Goal: Task Accomplishment & Management: Manage account settings

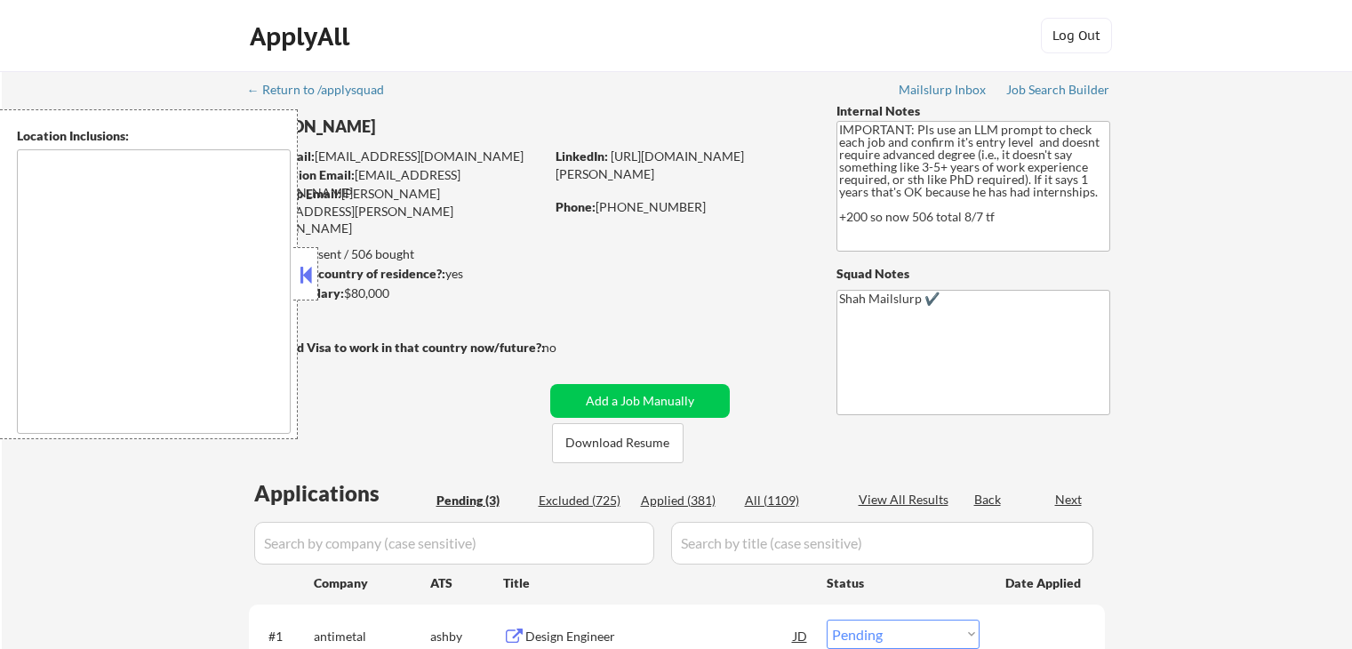
select select ""pending""
type textarea "[GEOGRAPHIC_DATA], [GEOGRAPHIC_DATA] [GEOGRAPHIC_DATA], [GEOGRAPHIC_DATA] [GEOG…"
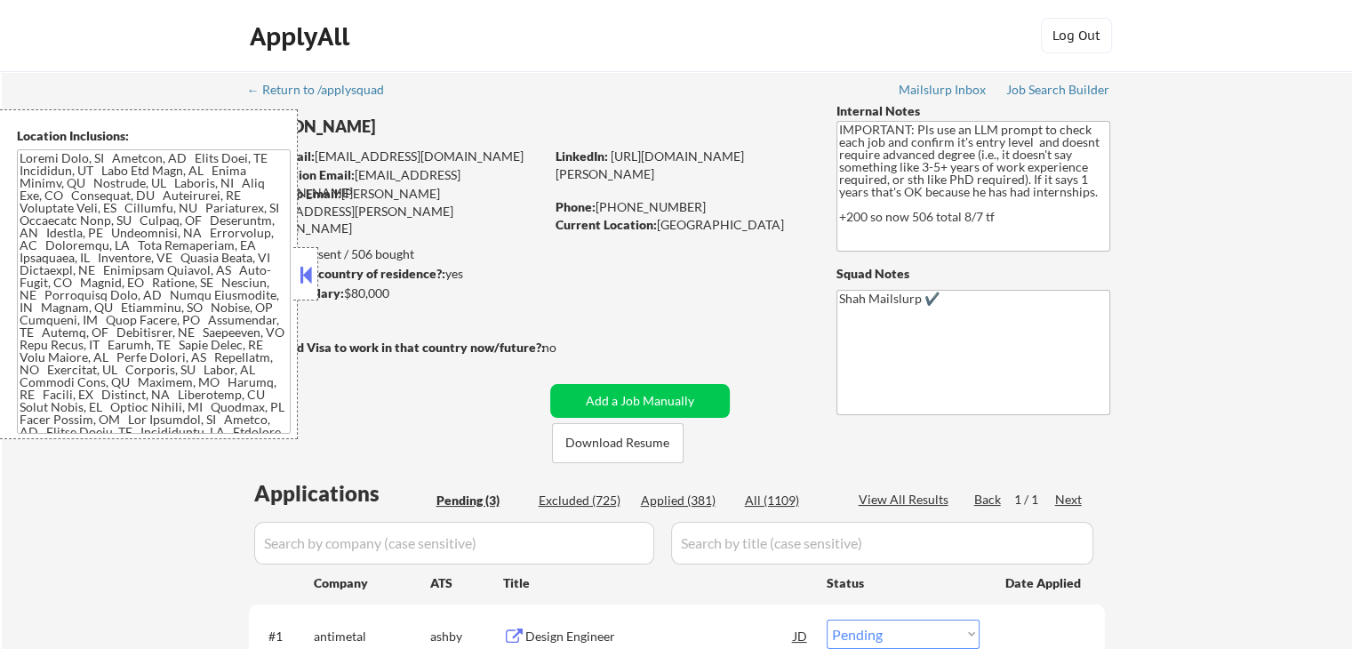
click at [310, 277] on button at bounding box center [306, 274] width 20 height 27
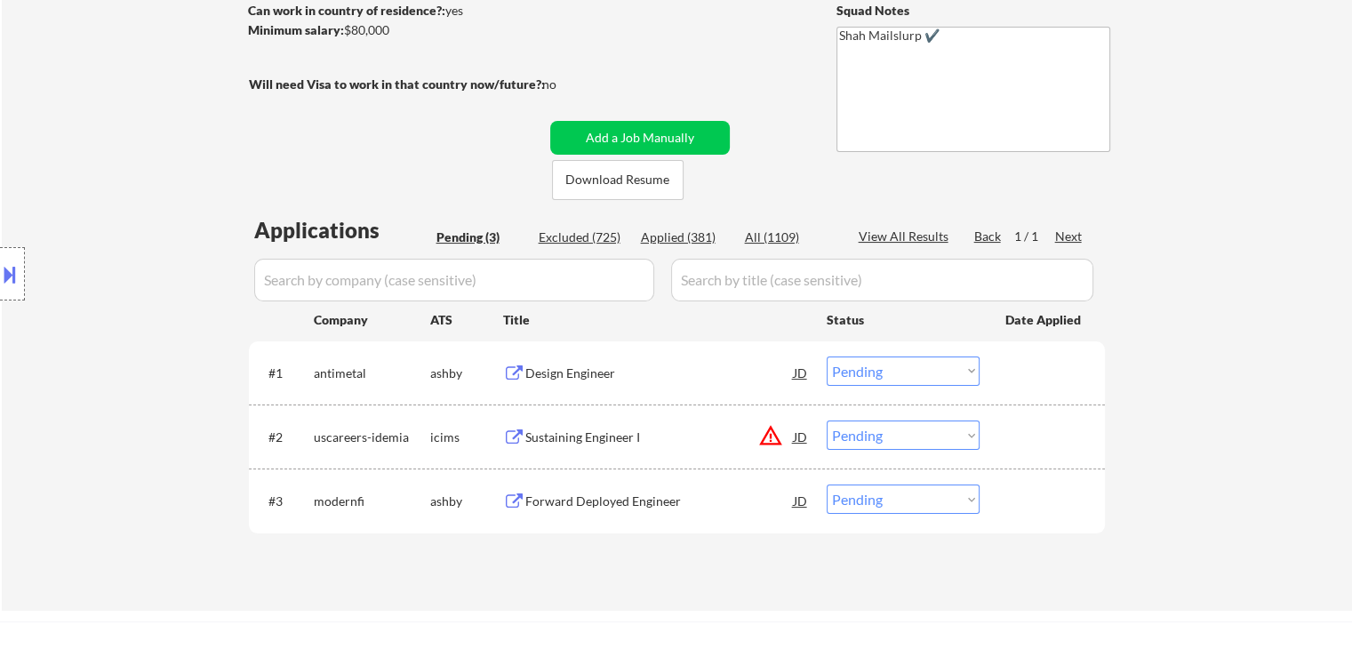
scroll to position [267, 0]
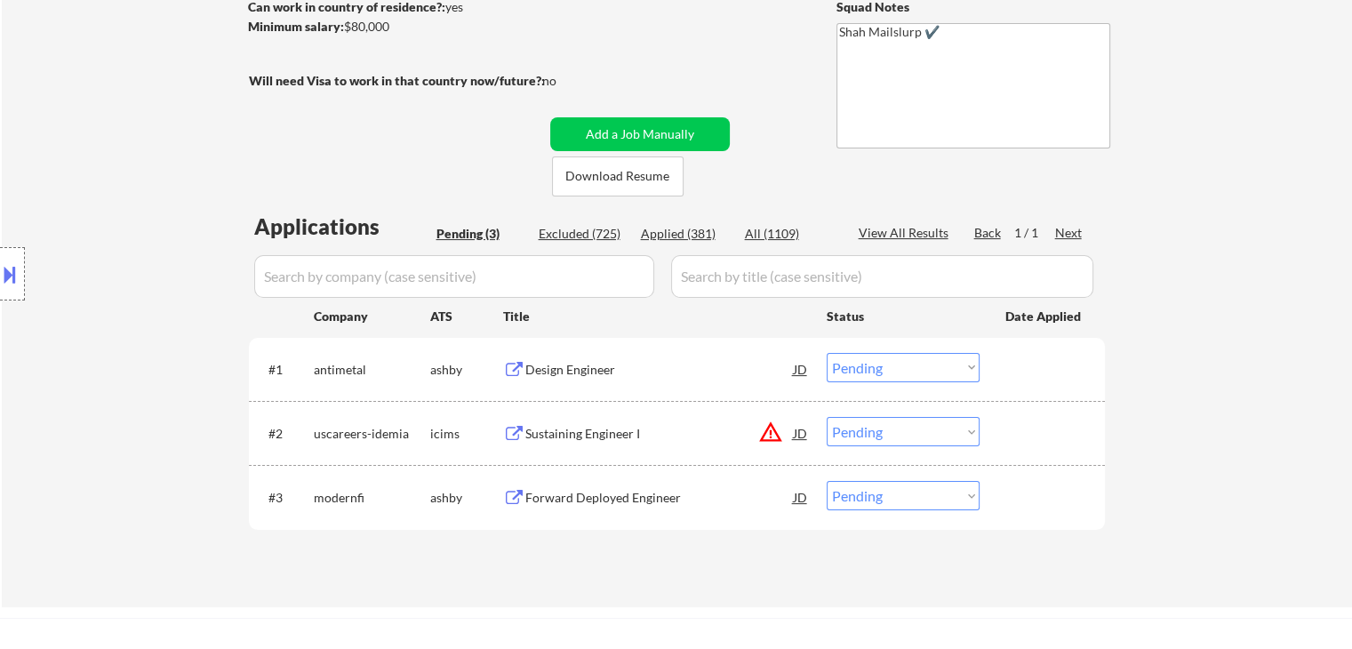
click at [570, 364] on div "Design Engineer" at bounding box center [659, 370] width 269 height 18
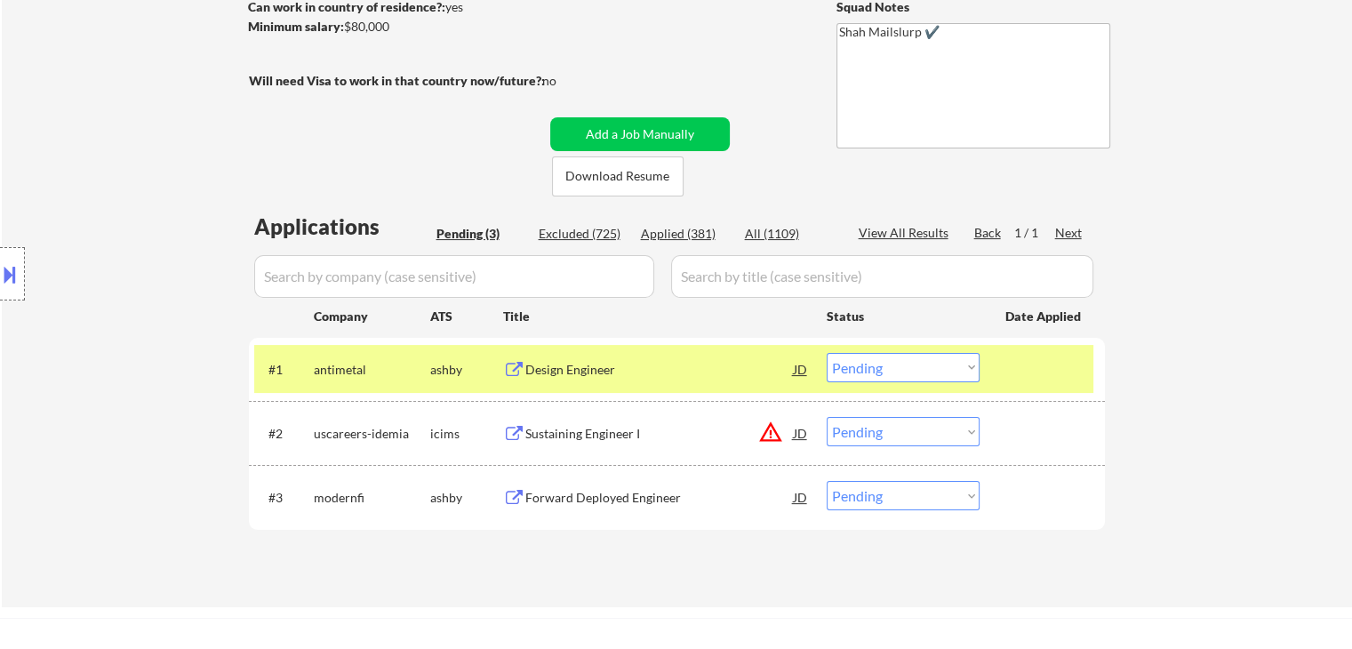
click at [0, 280] on button at bounding box center [10, 274] width 20 height 29
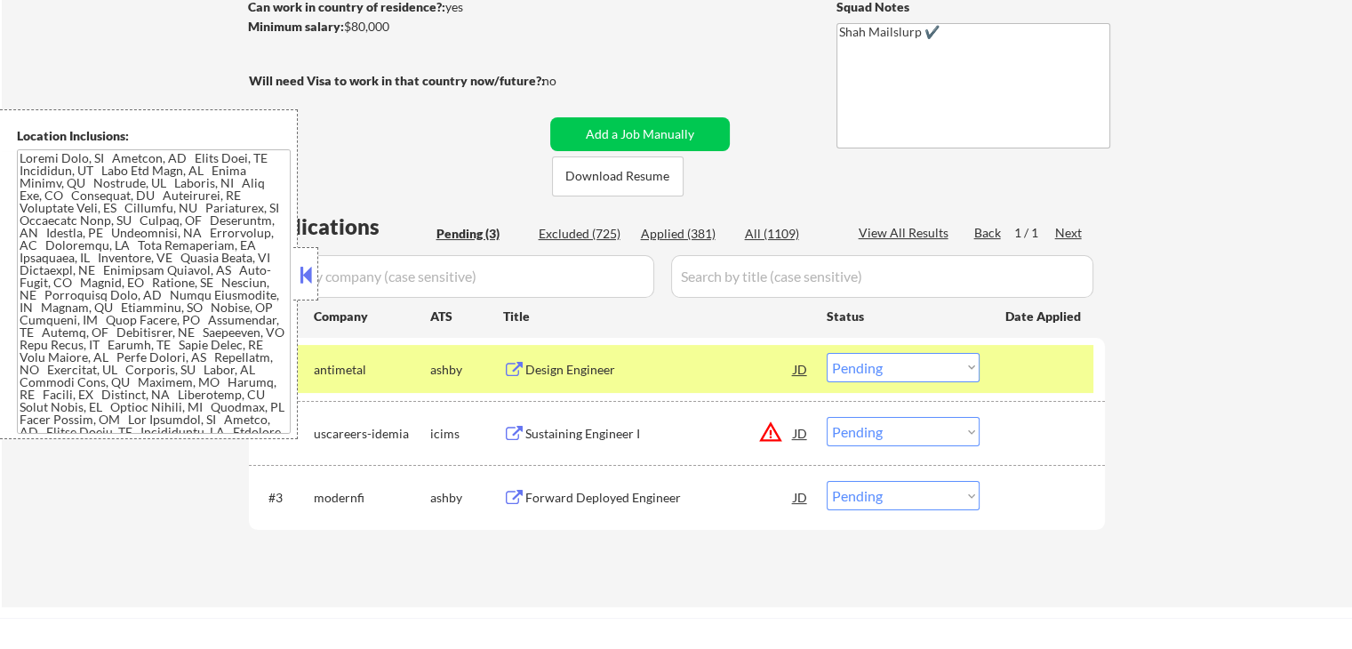
scroll to position [214, 0]
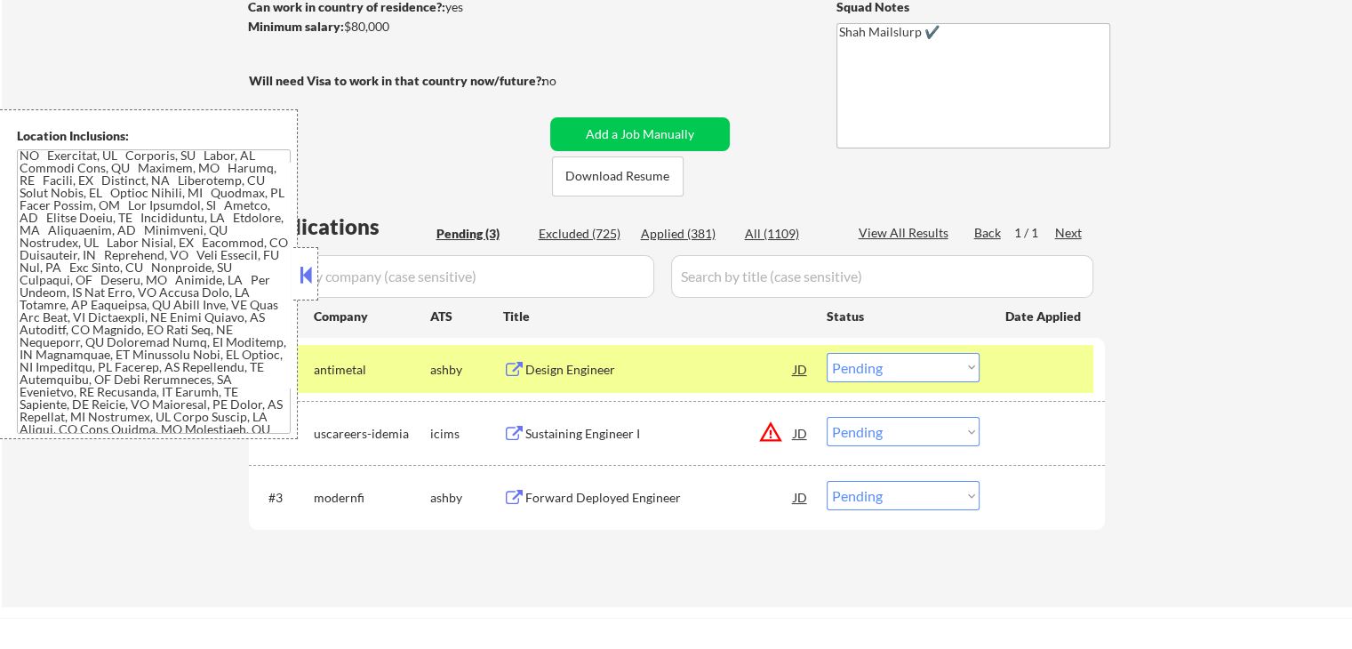
click at [306, 276] on button at bounding box center [306, 274] width 20 height 27
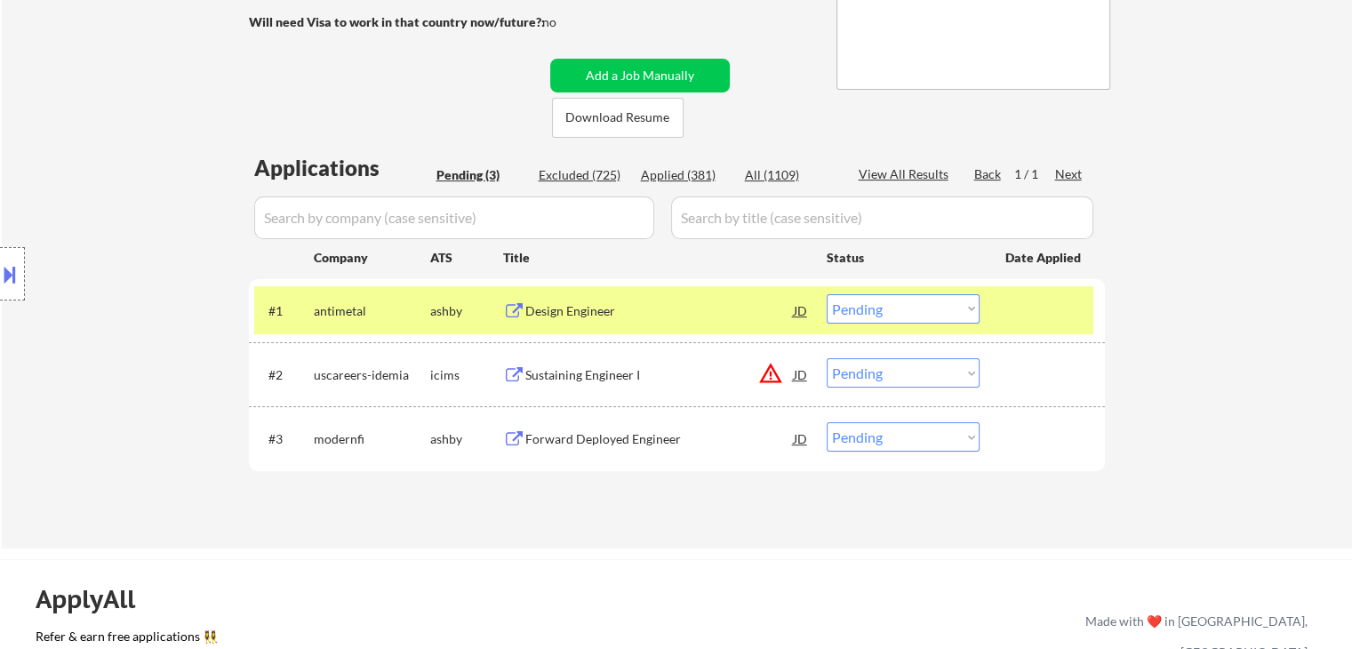
scroll to position [356, 0]
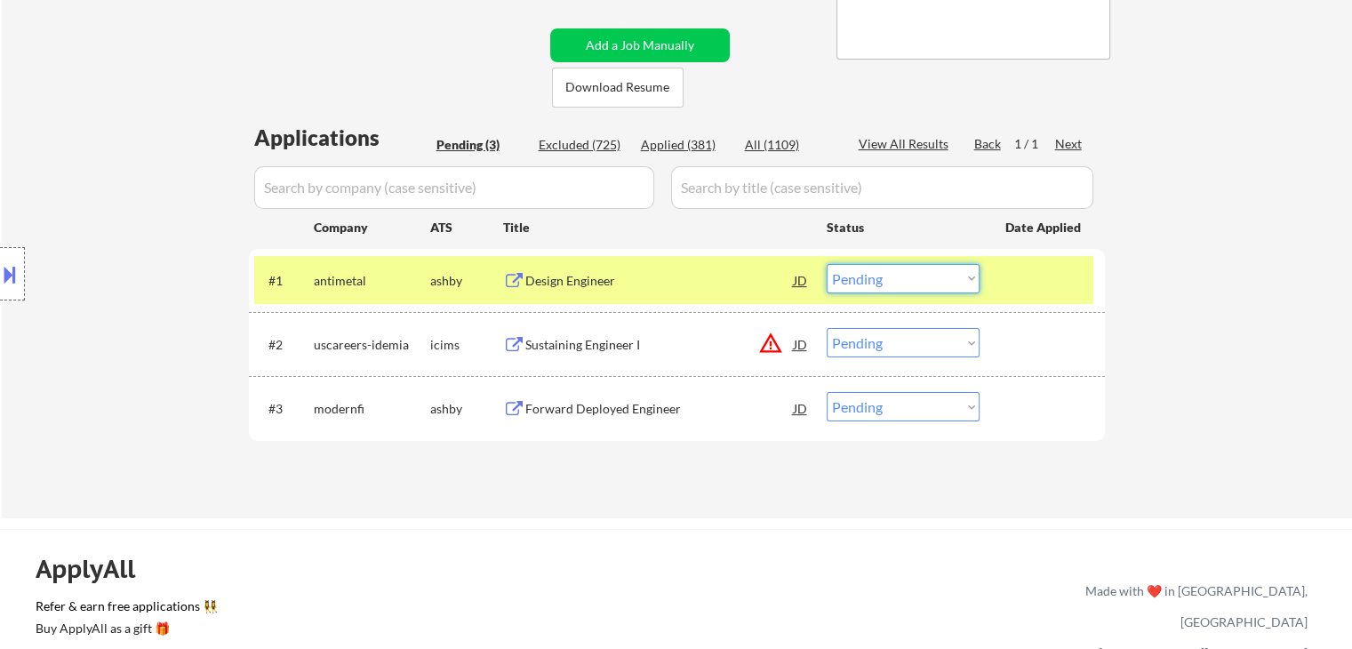
click at [870, 277] on select "Choose an option... Pending Applied Excluded (Questions) Excluded (Expired) Exc…" at bounding box center [903, 278] width 153 height 29
click at [827, 264] on select "Choose an option... Pending Applied Excluded (Questions) Excluded (Expired) Exc…" at bounding box center [903, 278] width 153 height 29
select select ""pending""
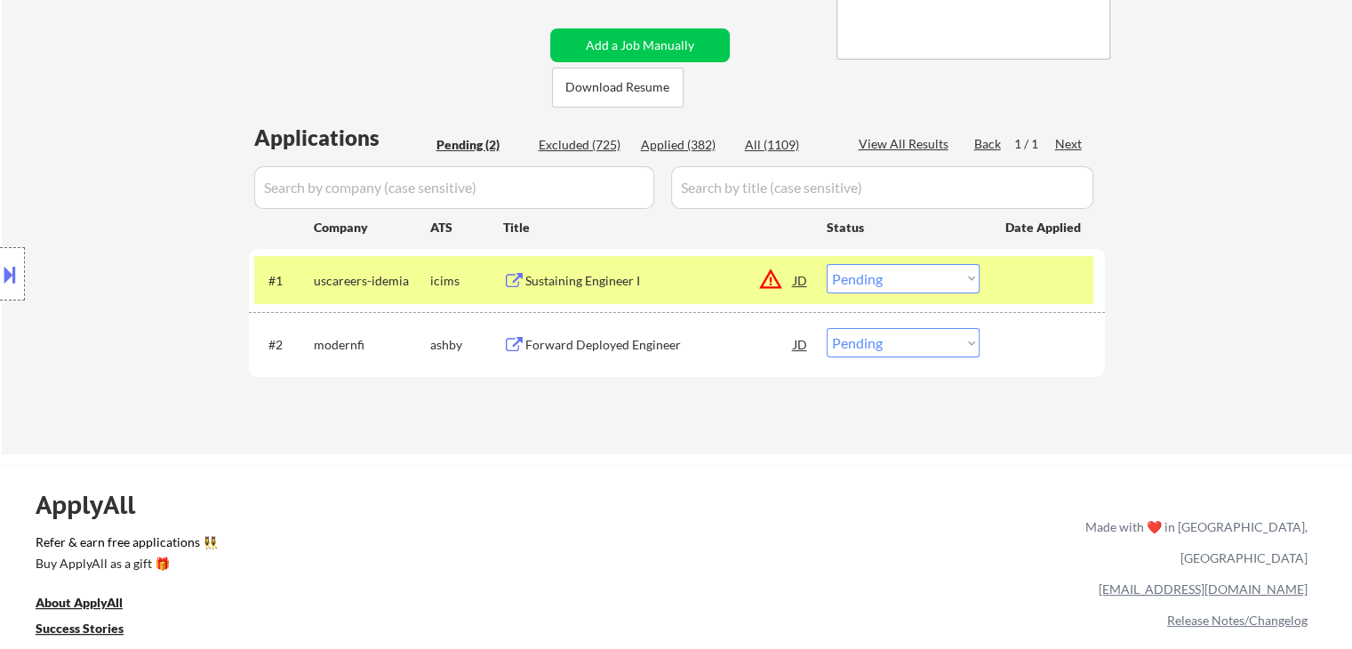
click at [558, 349] on div "Forward Deployed Engineer" at bounding box center [659, 345] width 269 height 18
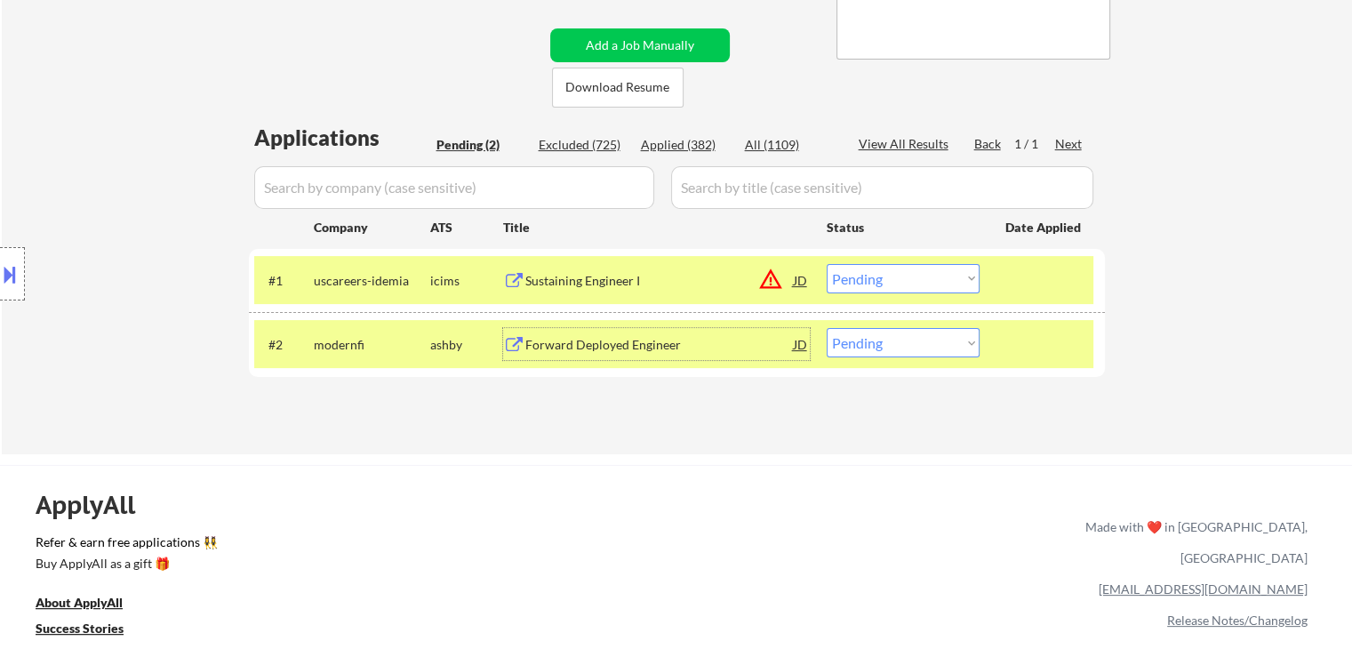
click at [846, 339] on select "Choose an option... Pending Applied Excluded (Questions) Excluded (Expired) Exc…" at bounding box center [903, 342] width 153 height 29
select select ""applied""
click at [827, 328] on select "Choose an option... Pending Applied Excluded (Questions) Excluded (Expired) Exc…" at bounding box center [903, 342] width 153 height 29
select select ""applied""
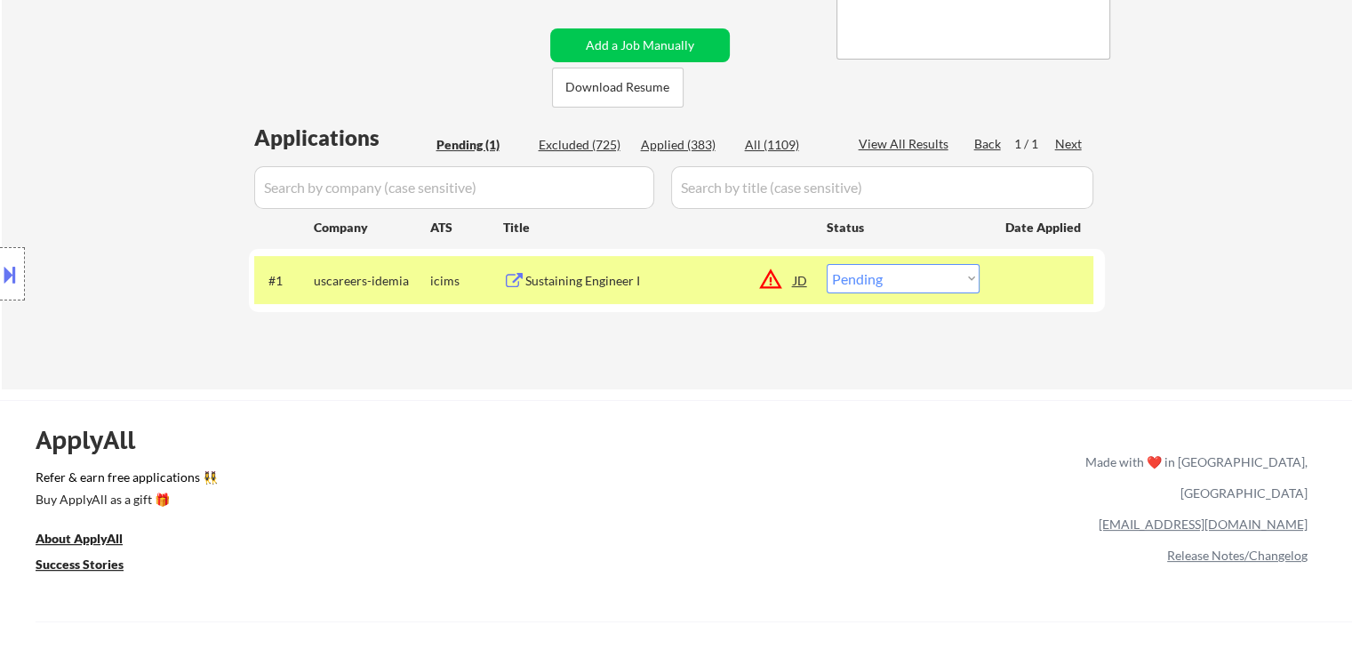
click at [704, 143] on div "Applied (383)" at bounding box center [685, 145] width 89 height 18
select select ""applied""
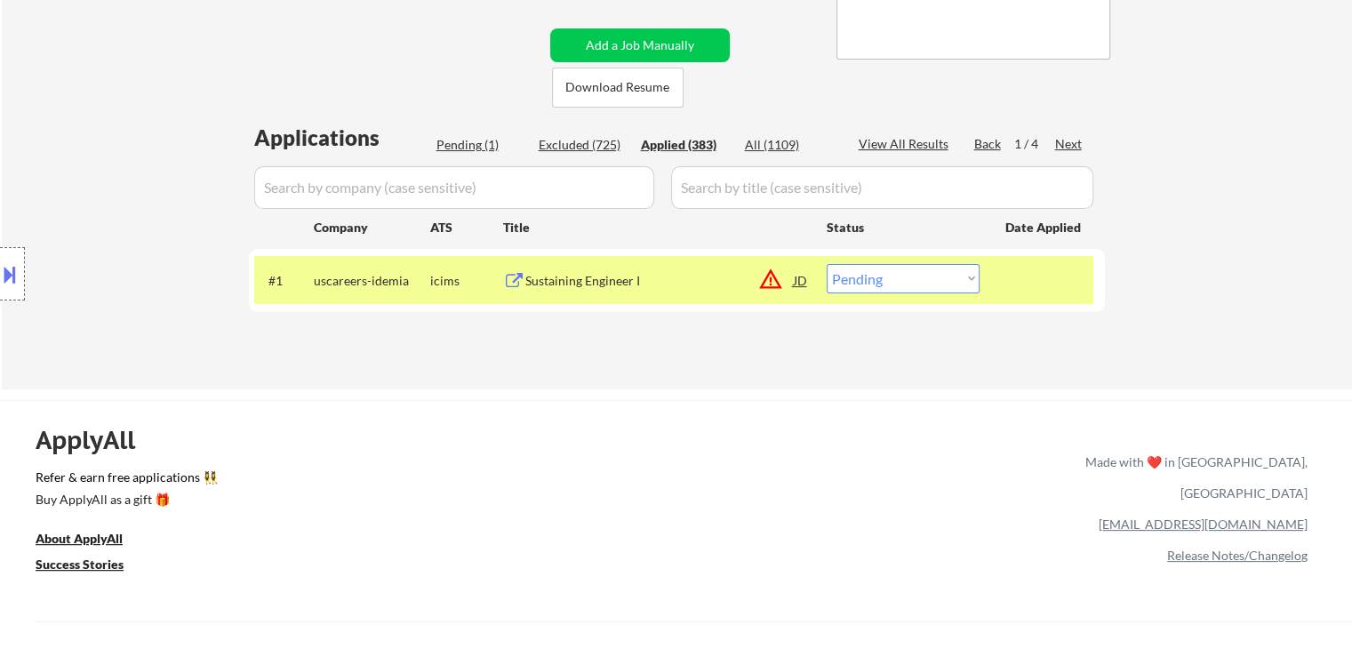
select select ""applied""
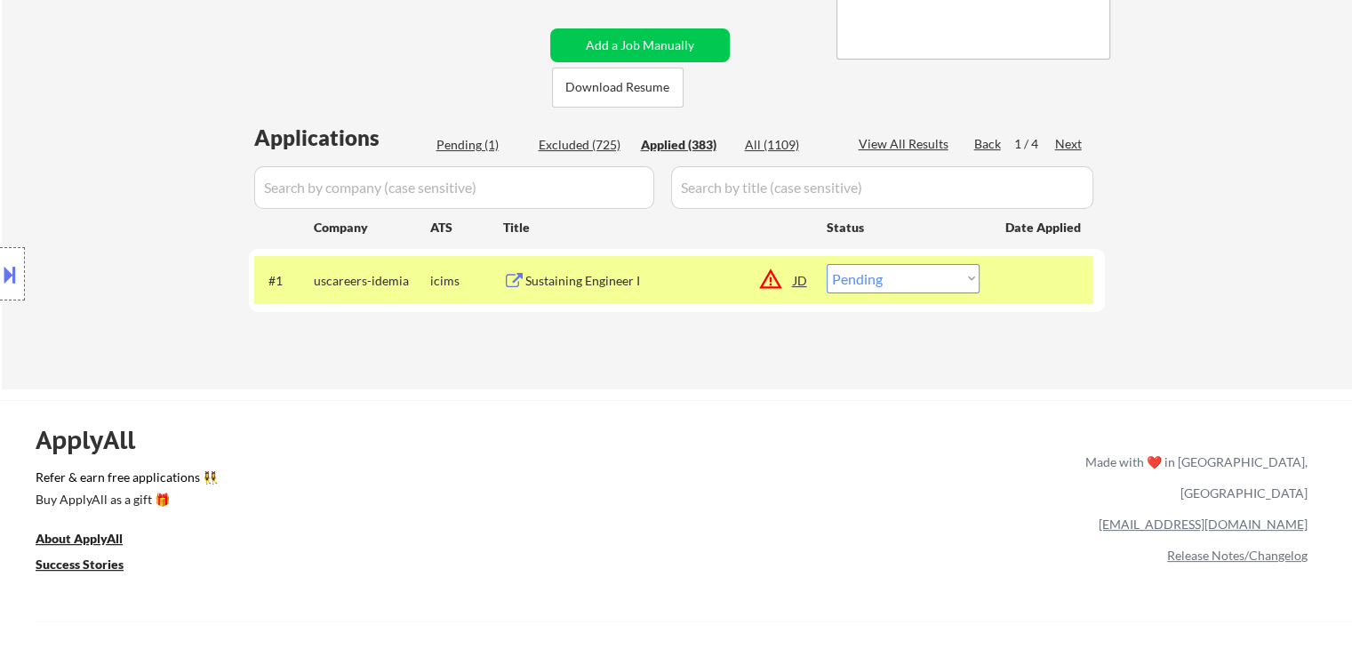
select select ""applied""
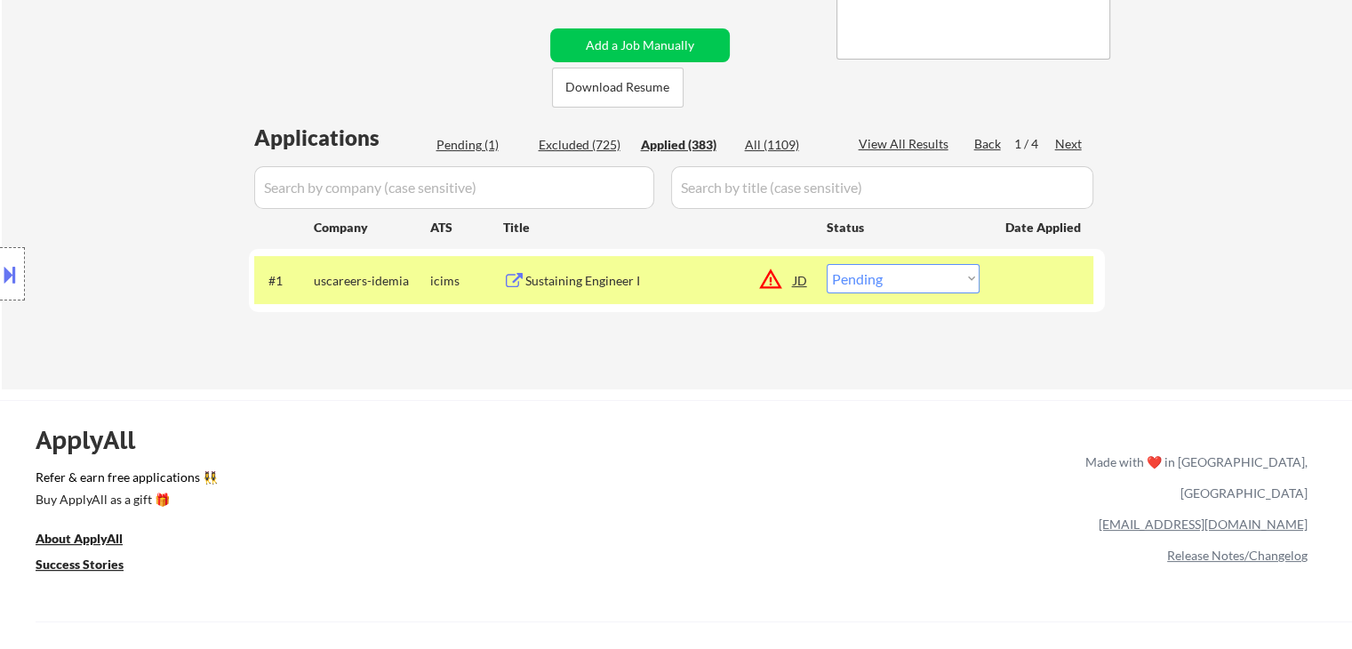
select select ""applied""
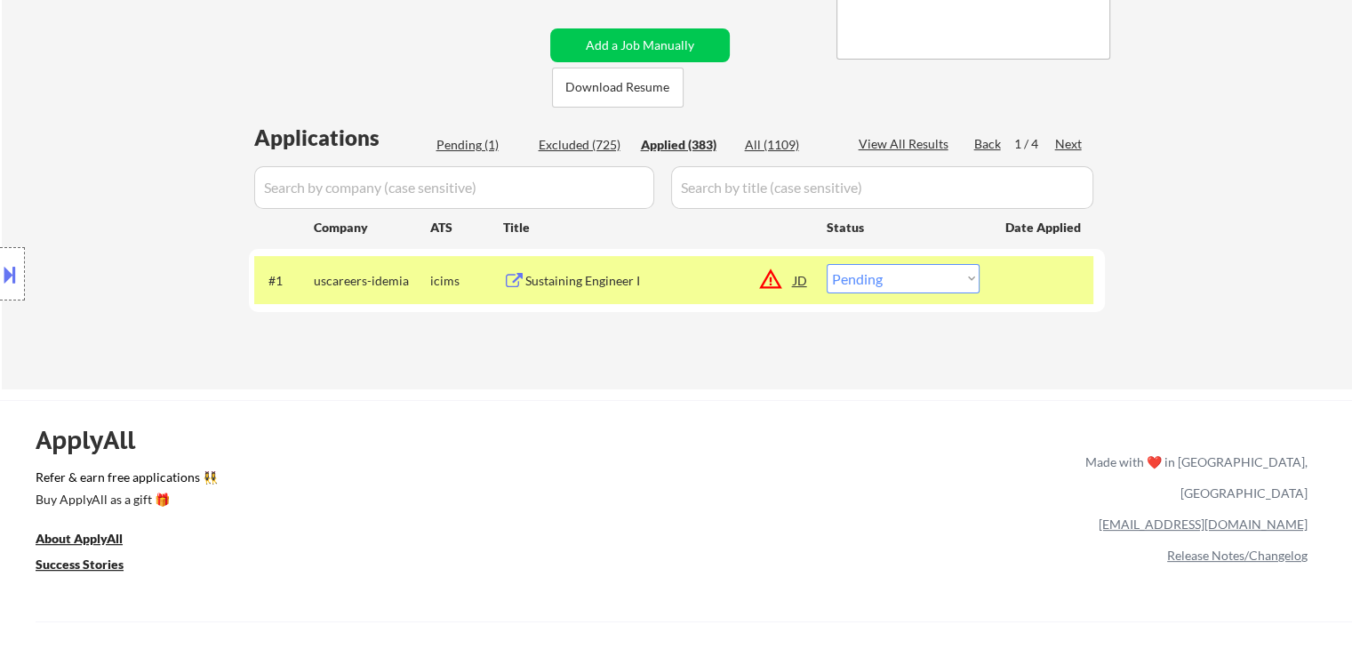
select select ""applied""
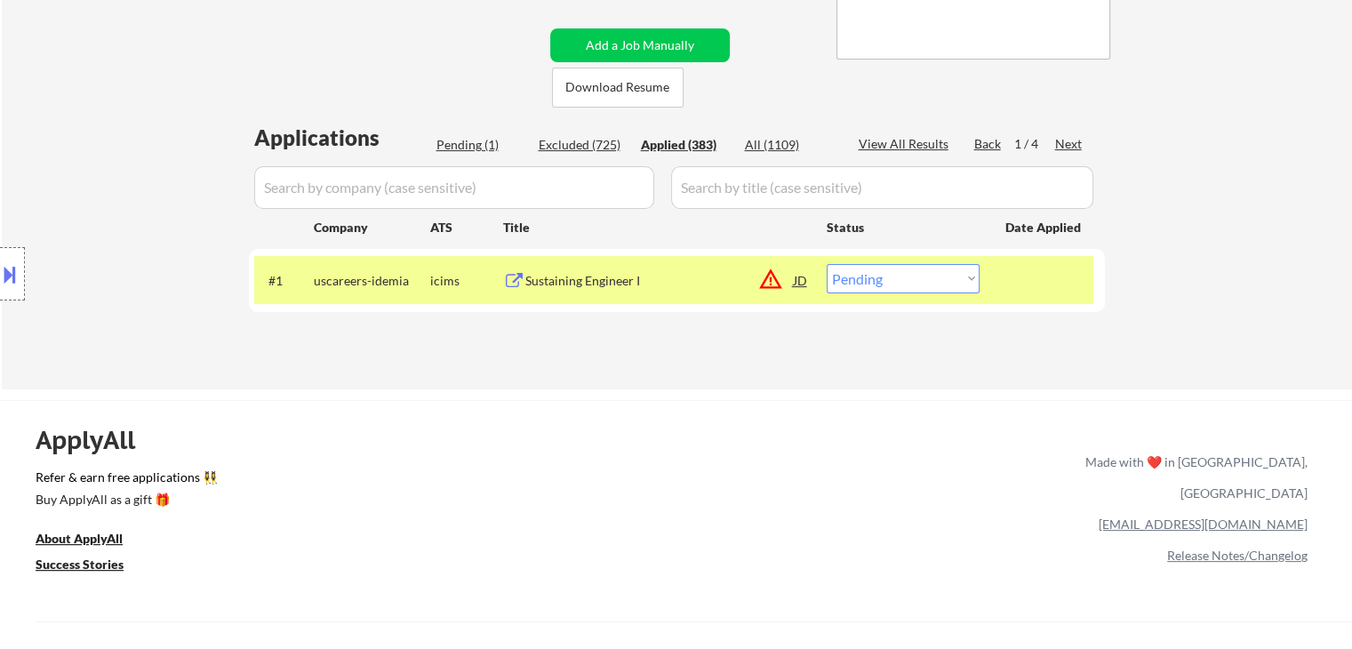
select select ""applied""
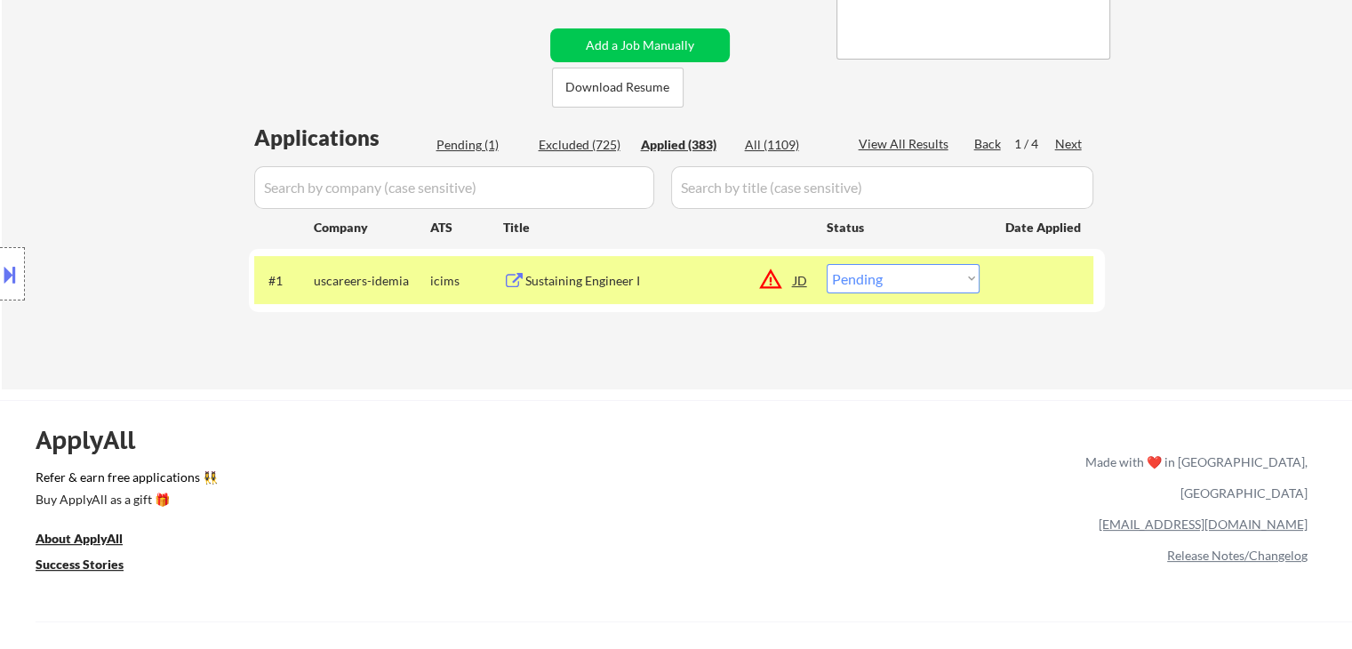
select select ""applied""
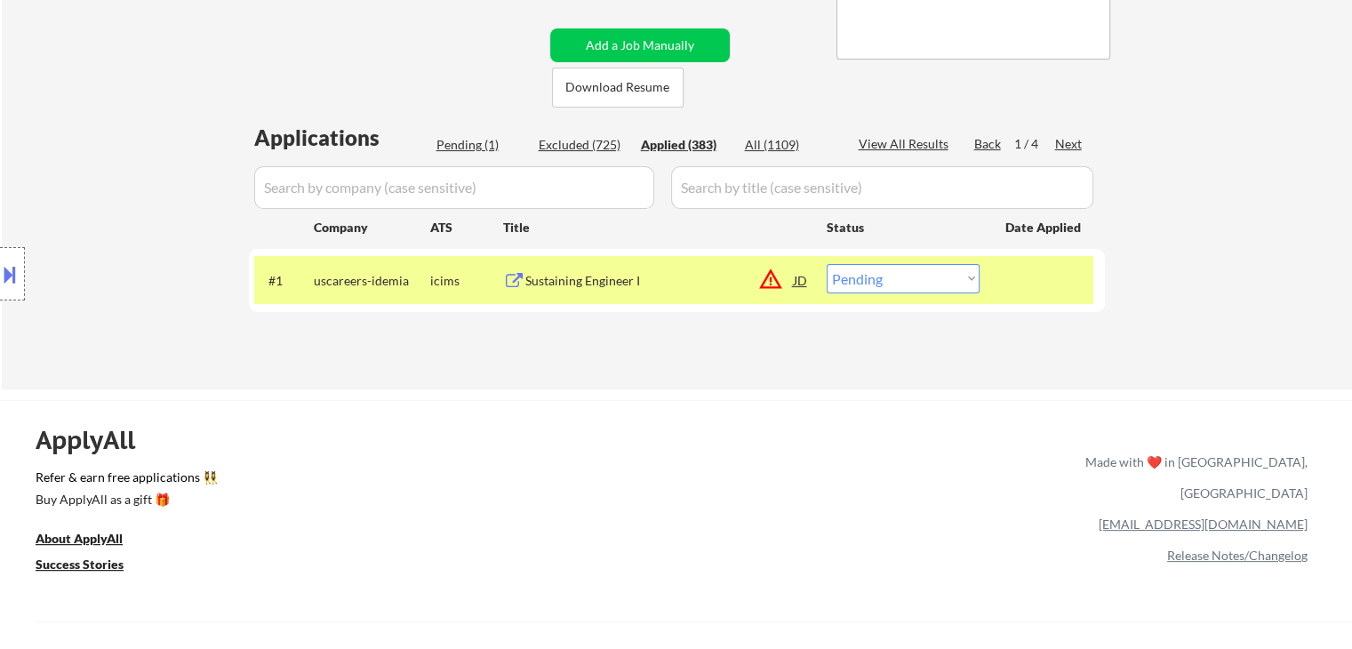
select select ""applied""
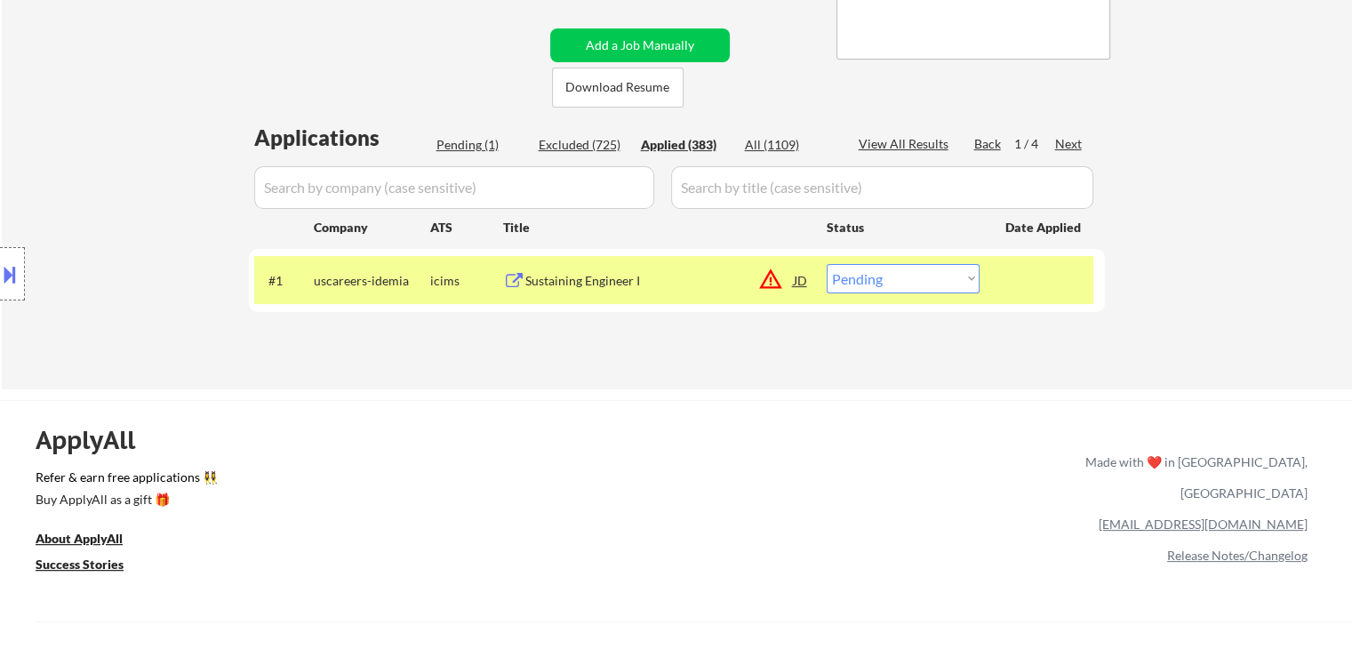
select select ""applied""
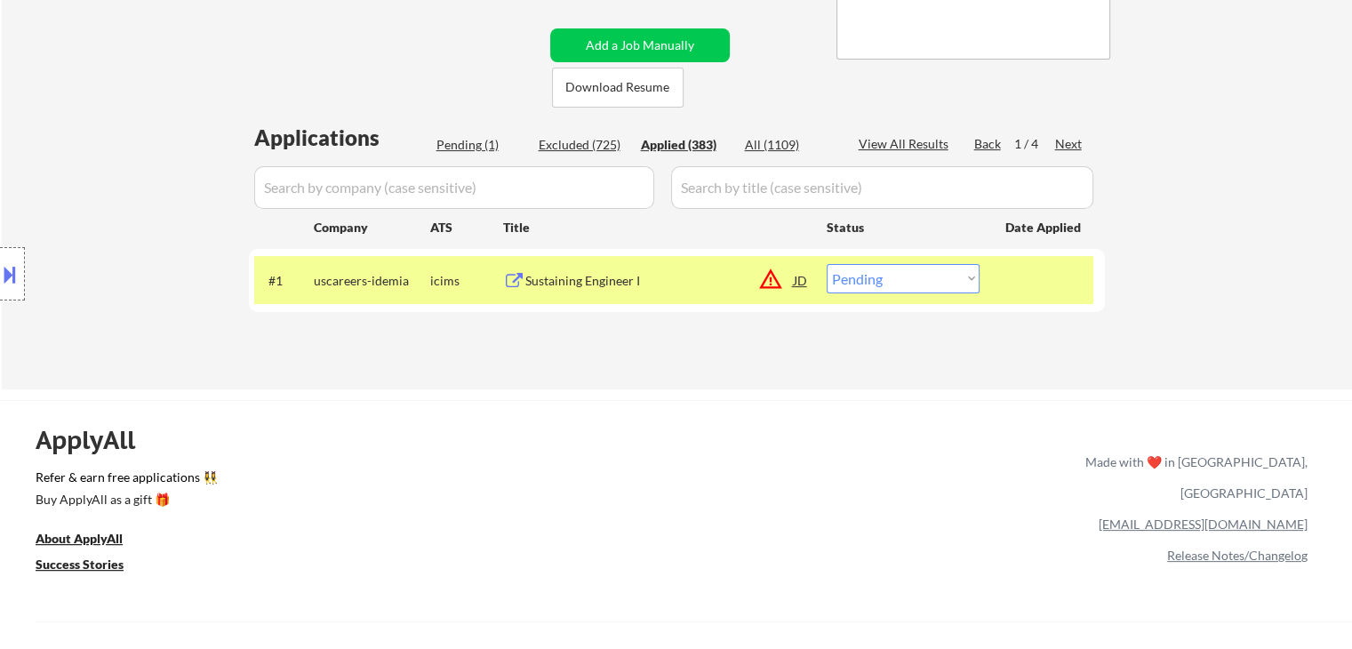
select select ""applied""
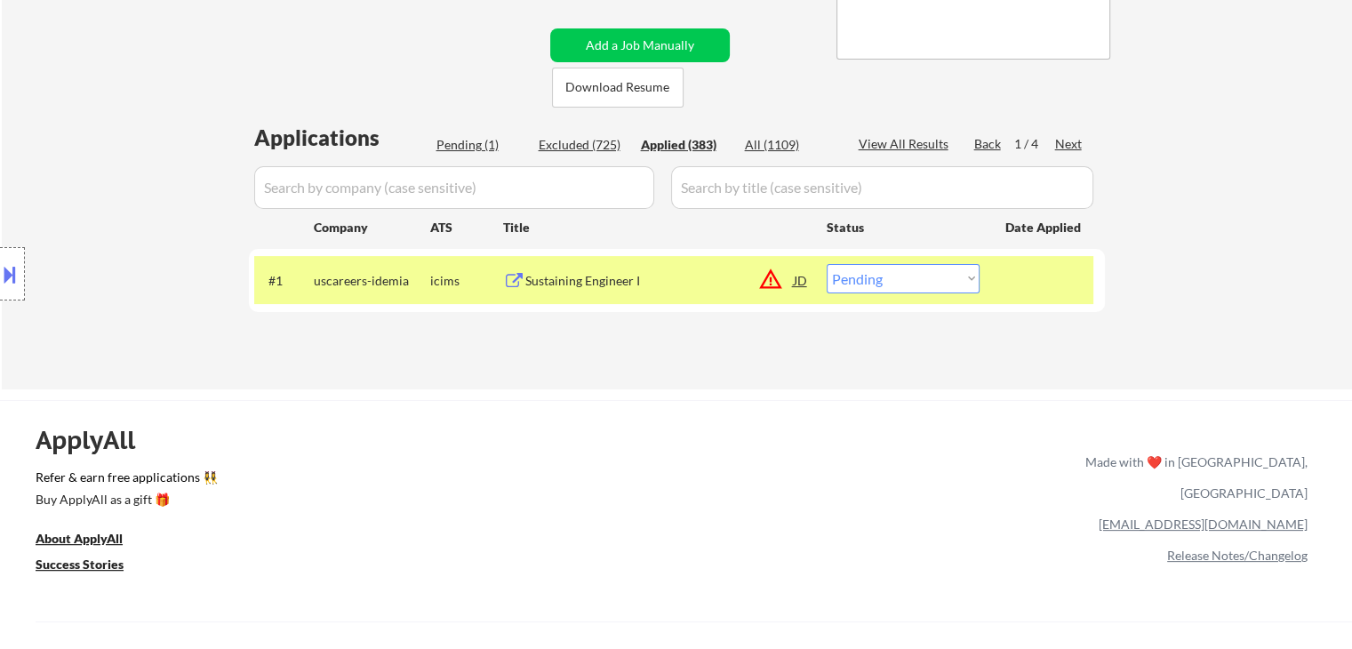
select select ""applied""
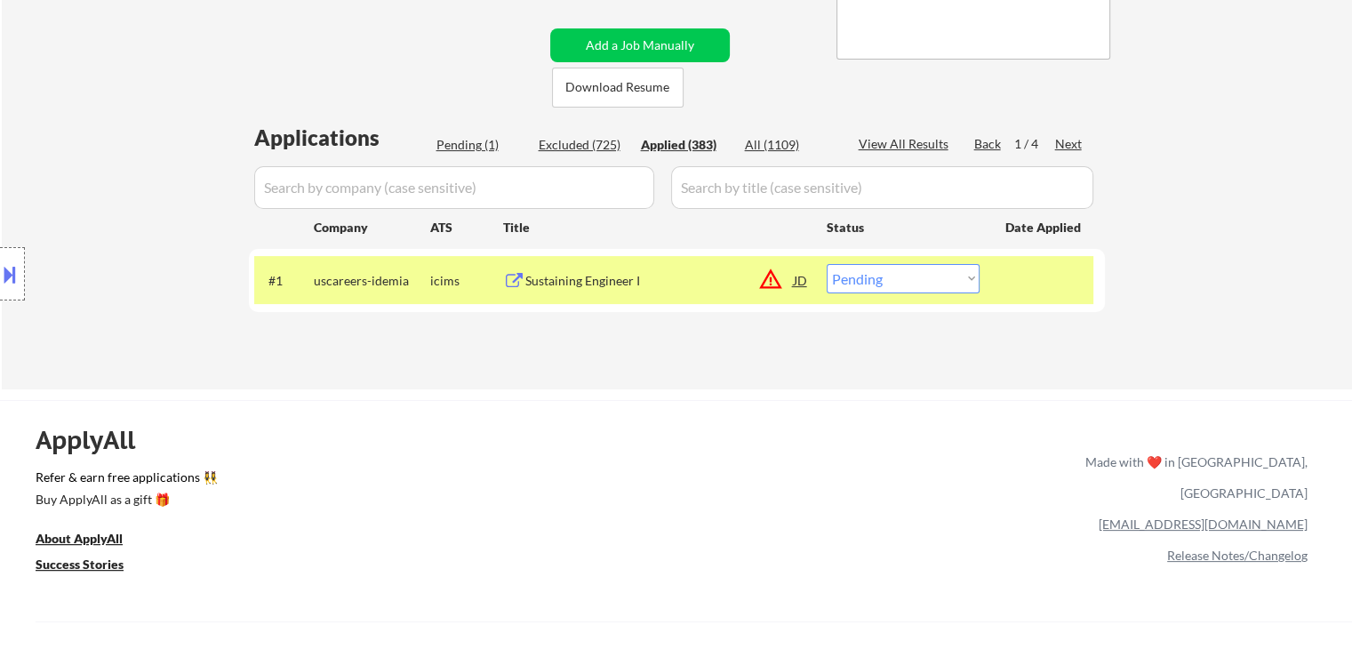
select select ""applied""
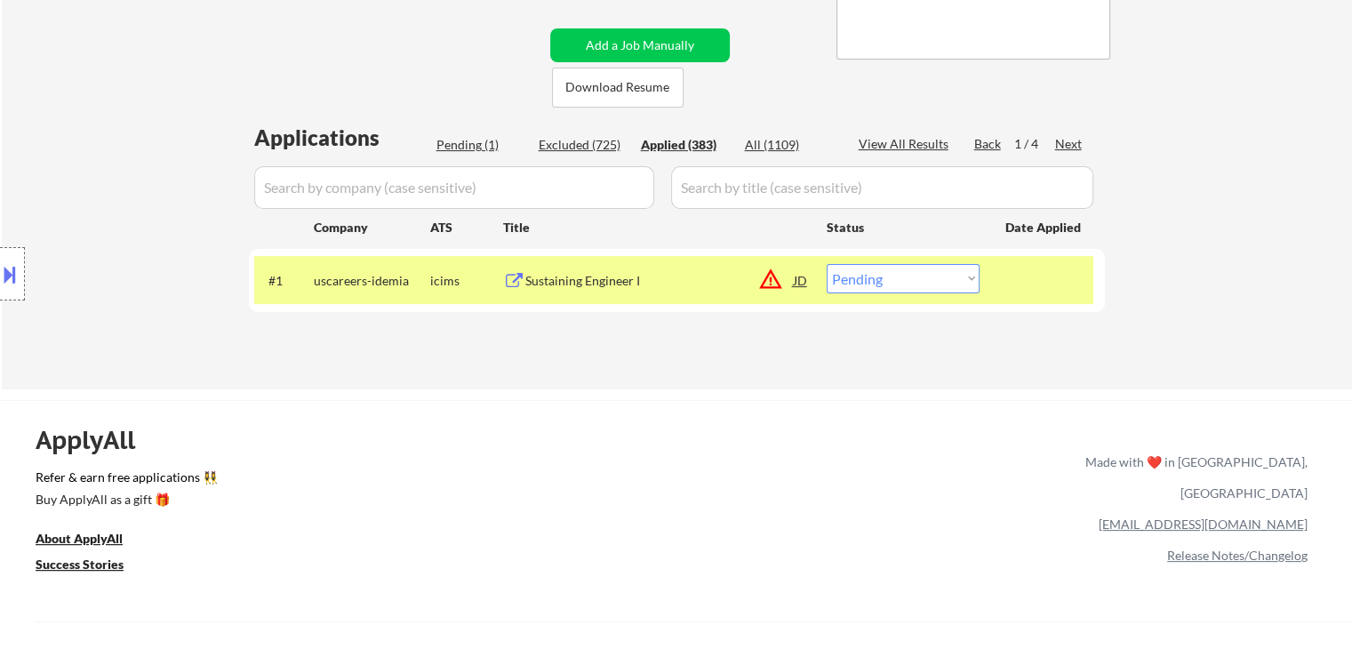
select select ""applied""
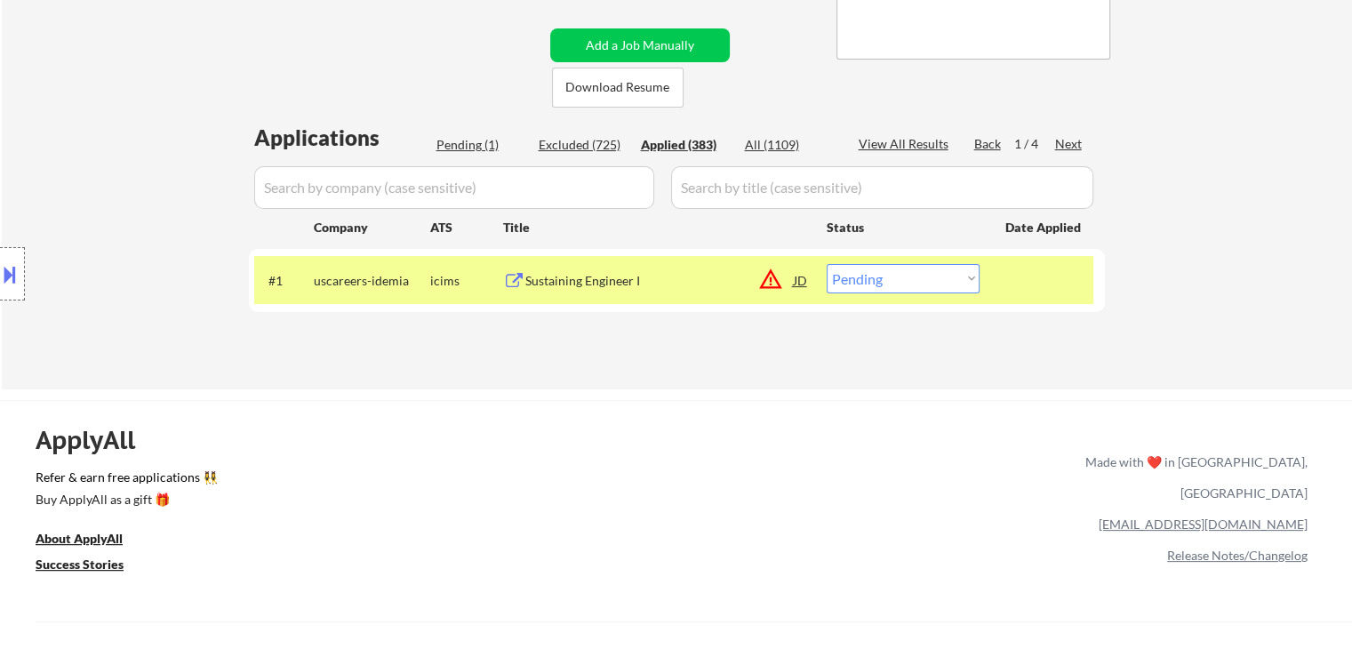
select select ""applied""
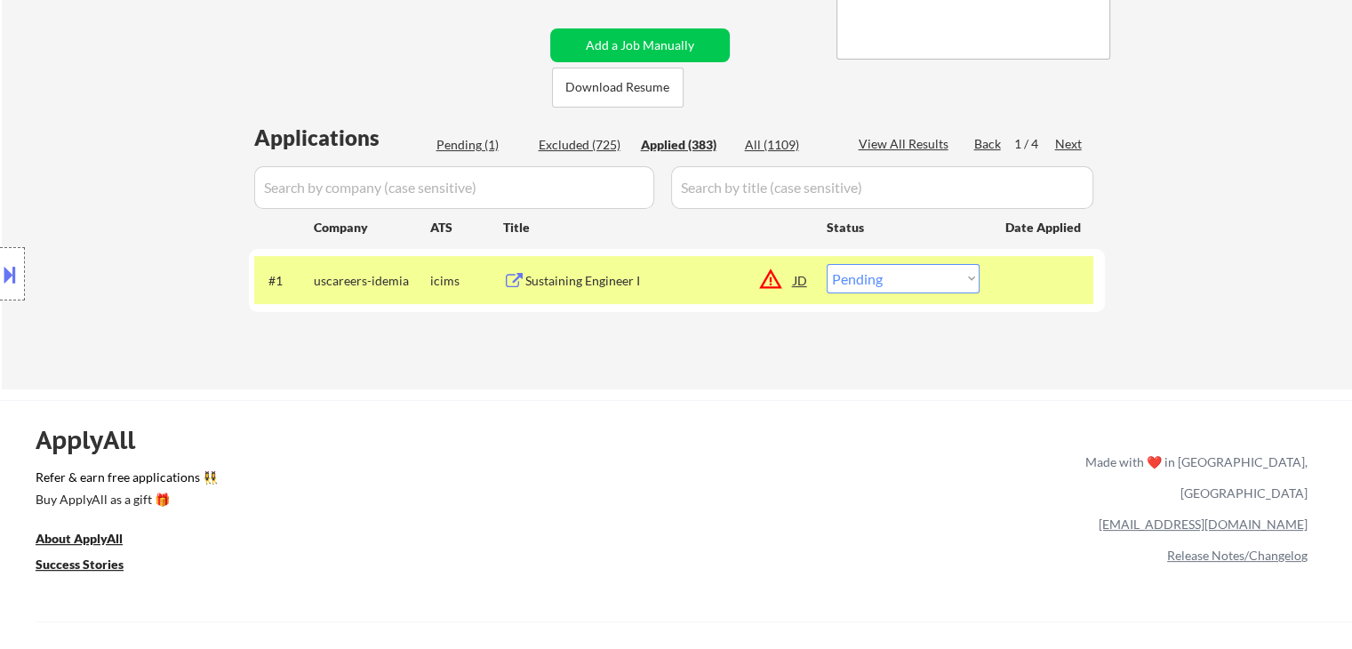
select select ""applied""
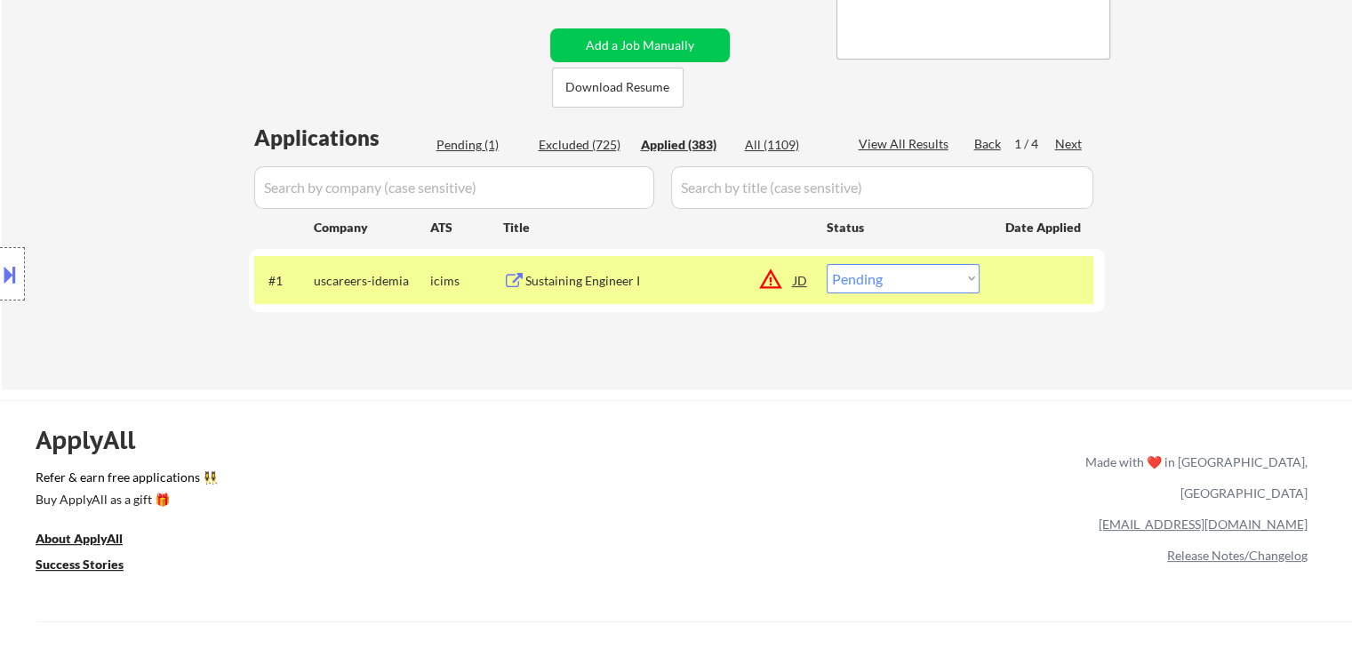
select select ""applied""
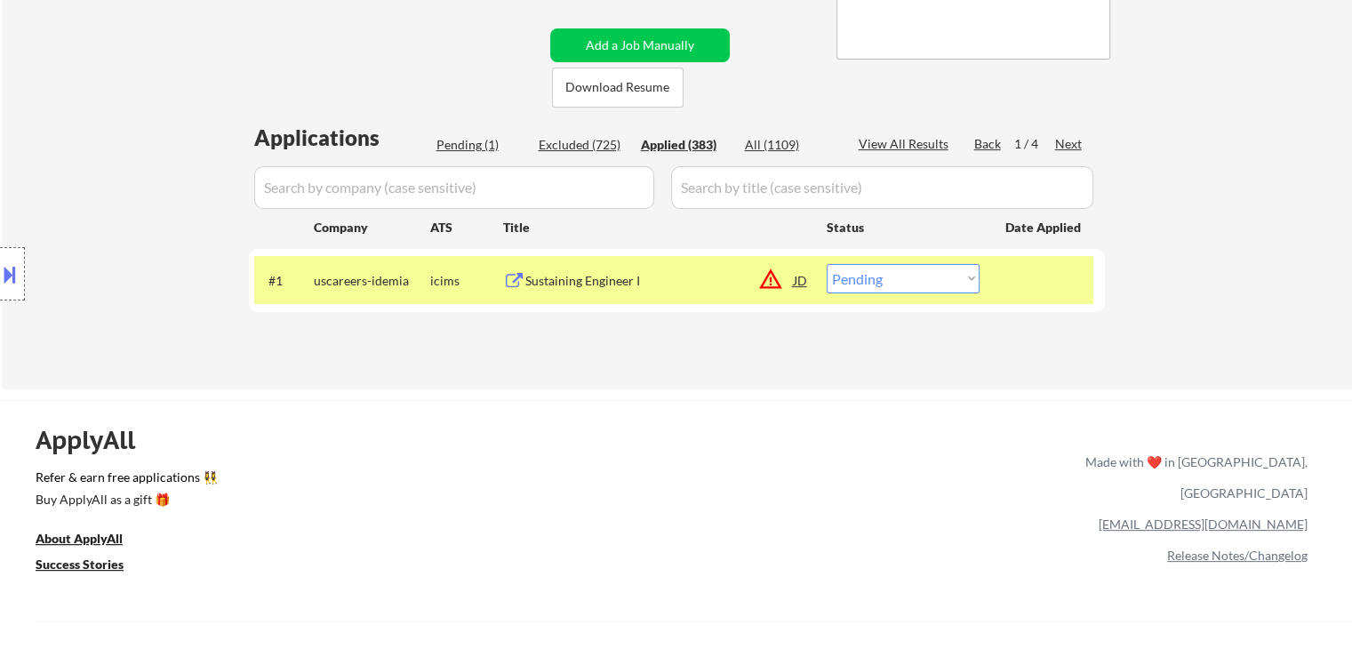
select select ""applied""
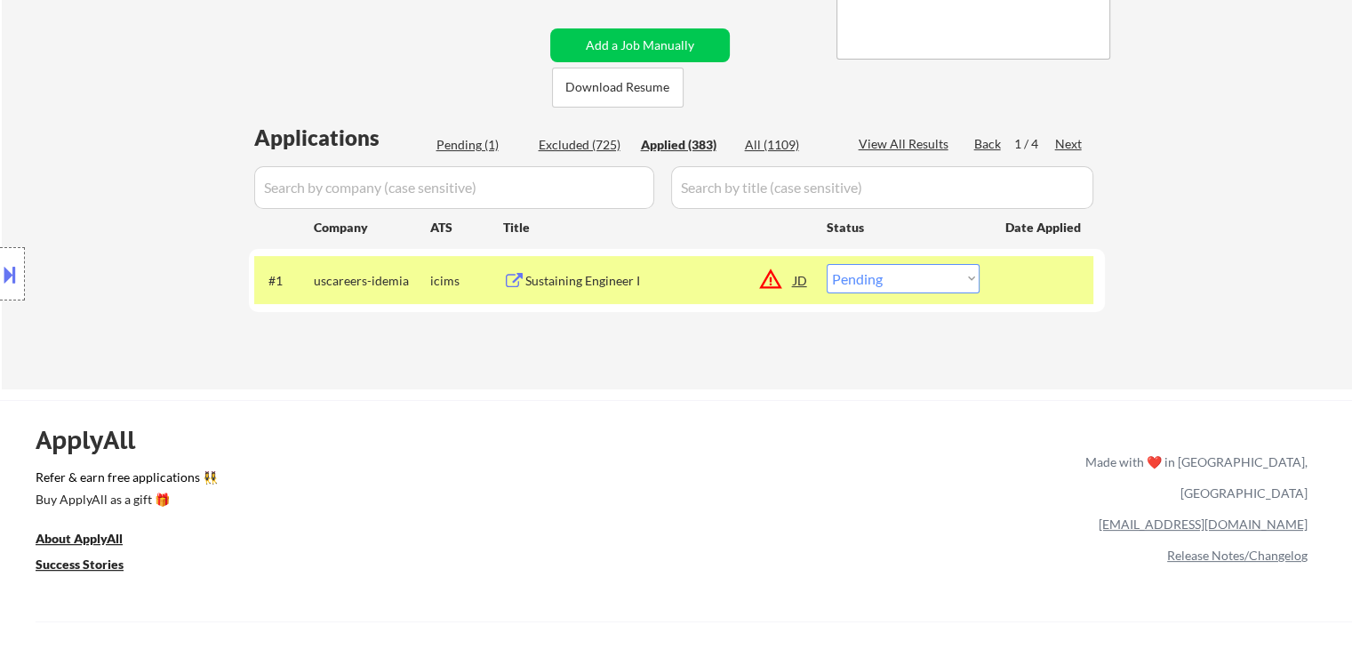
select select ""applied""
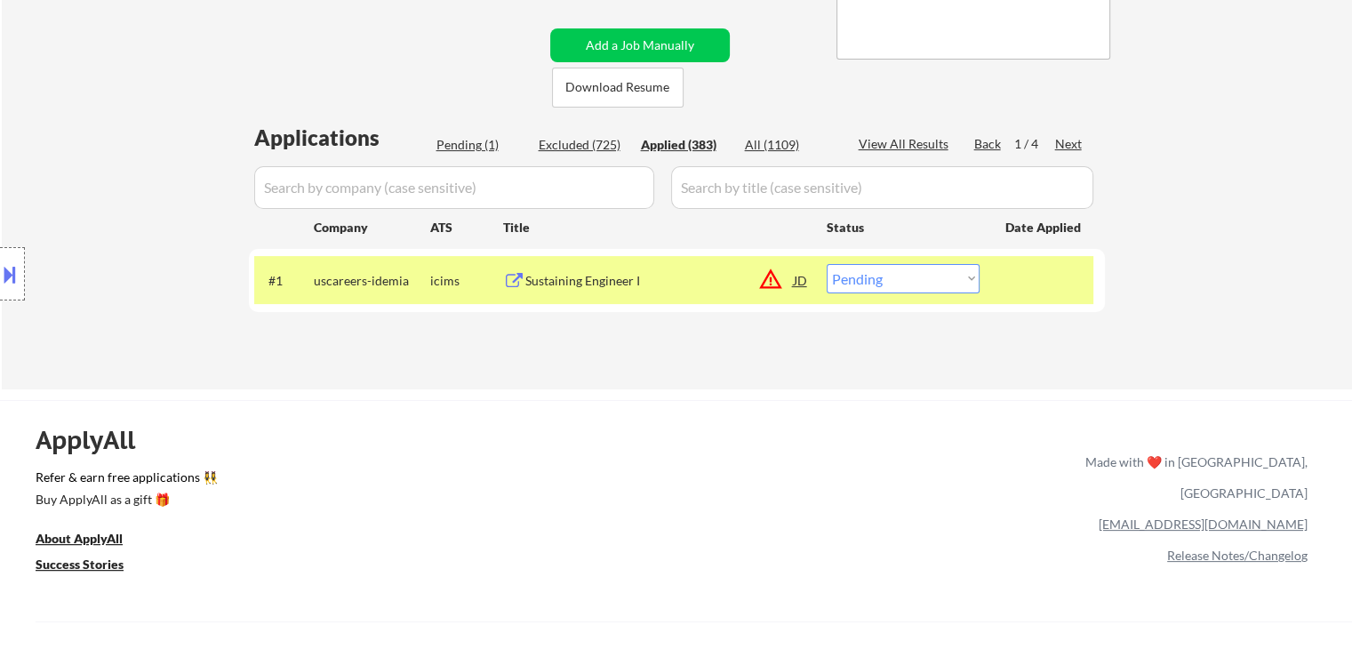
select select ""applied""
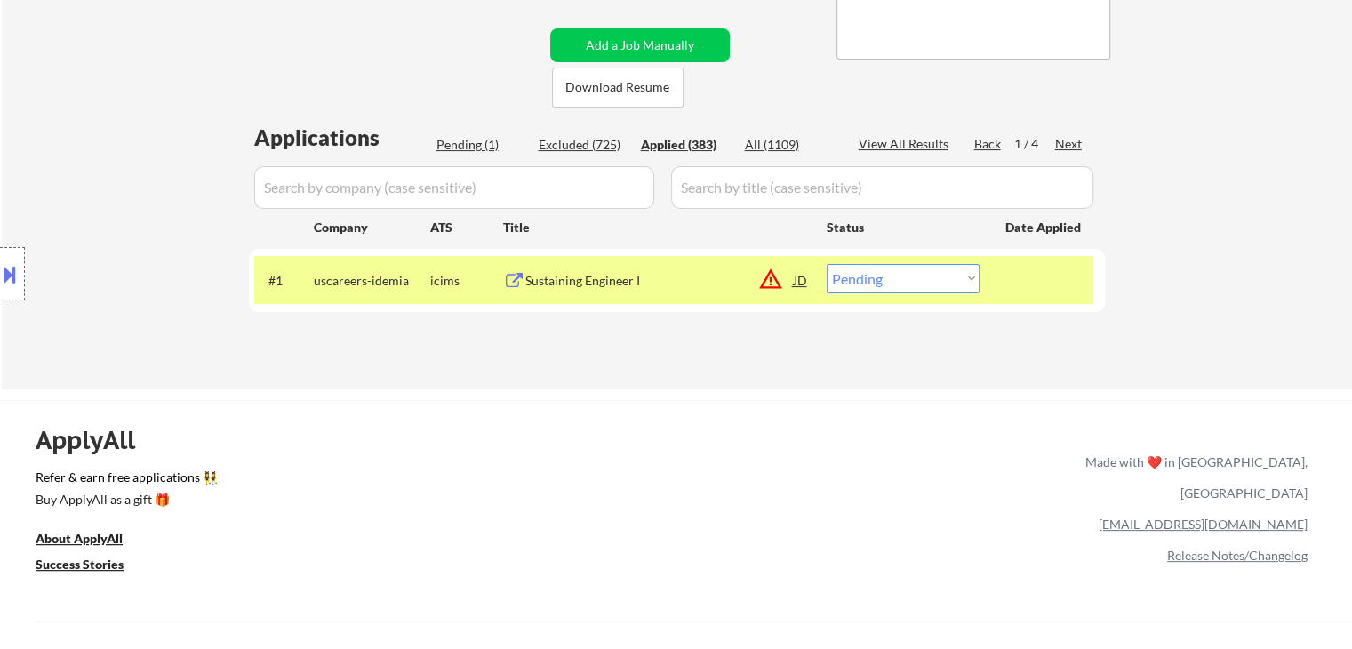
select select ""applied""
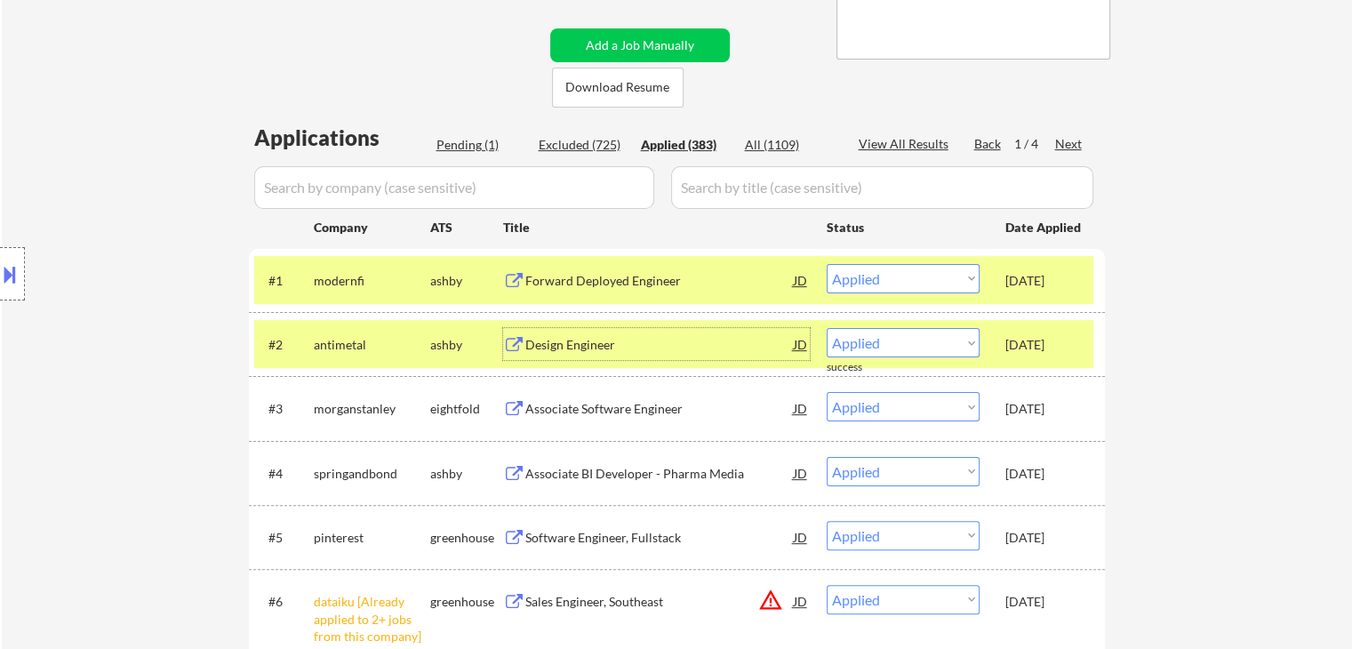
click at [597, 342] on div "Design Engineer" at bounding box center [659, 345] width 269 height 18
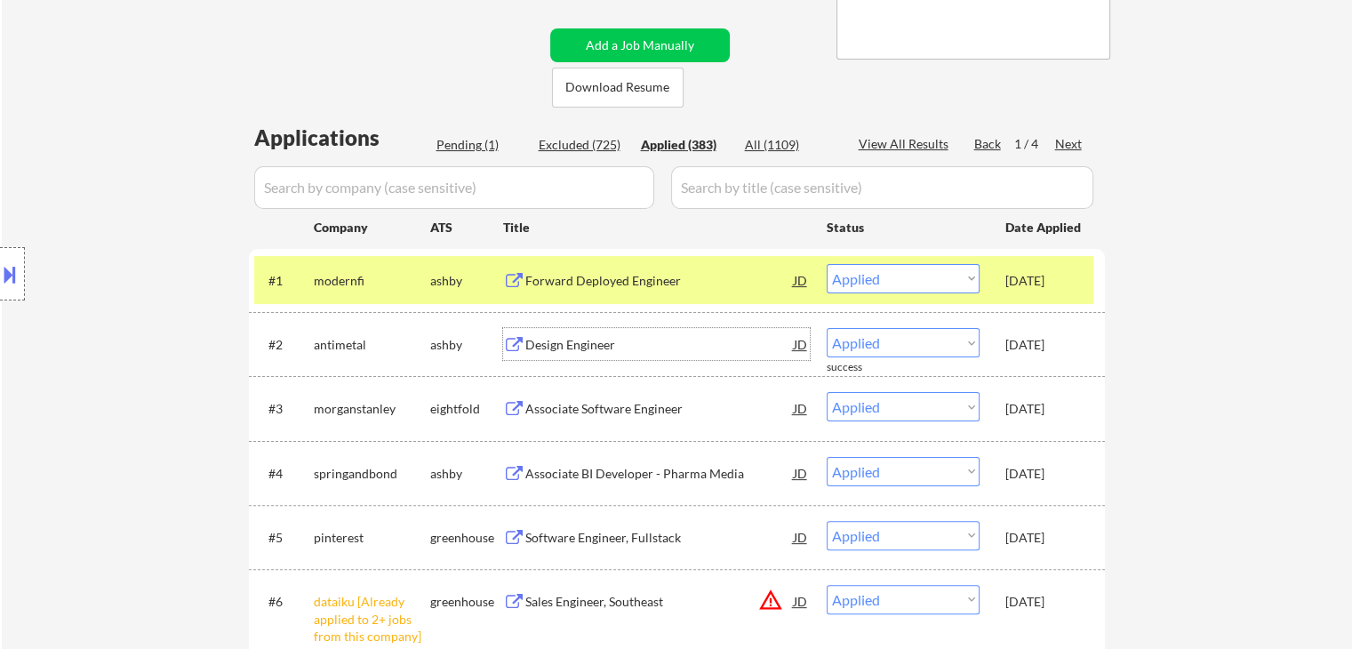
click at [469, 150] on div "Pending (1)" at bounding box center [481, 145] width 89 height 18
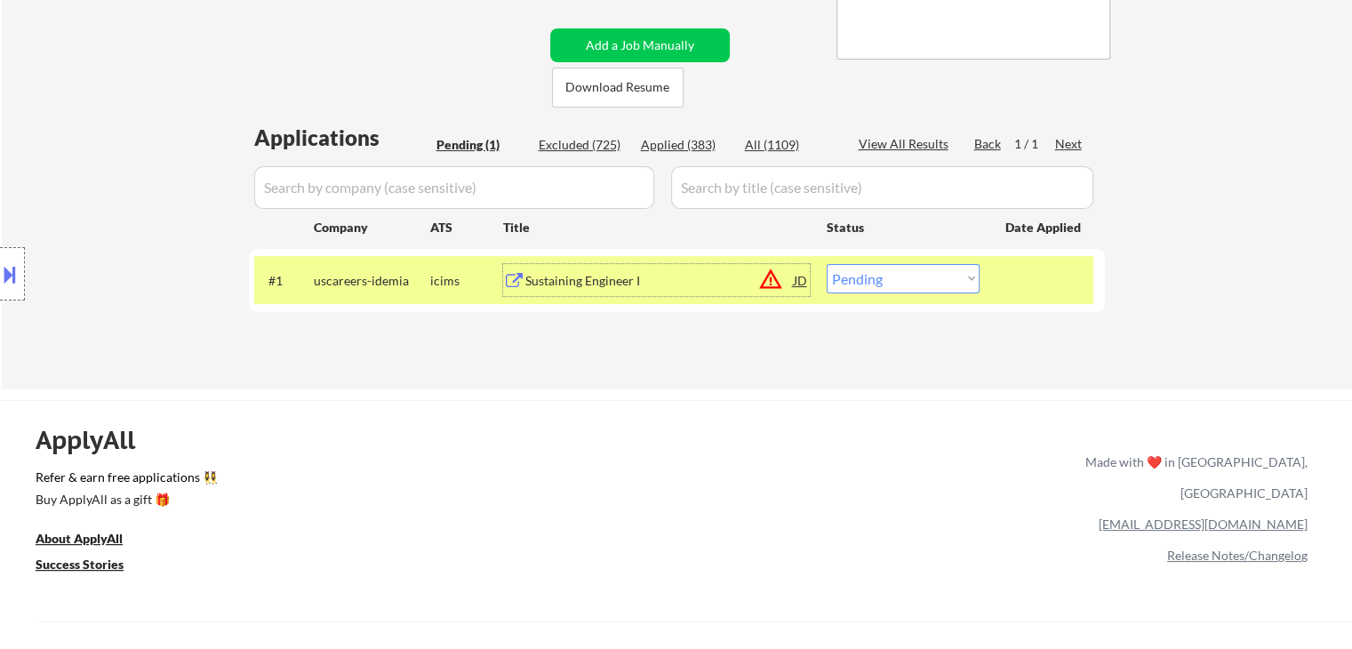
click at [592, 278] on div "Sustaining Engineer I" at bounding box center [659, 281] width 269 height 18
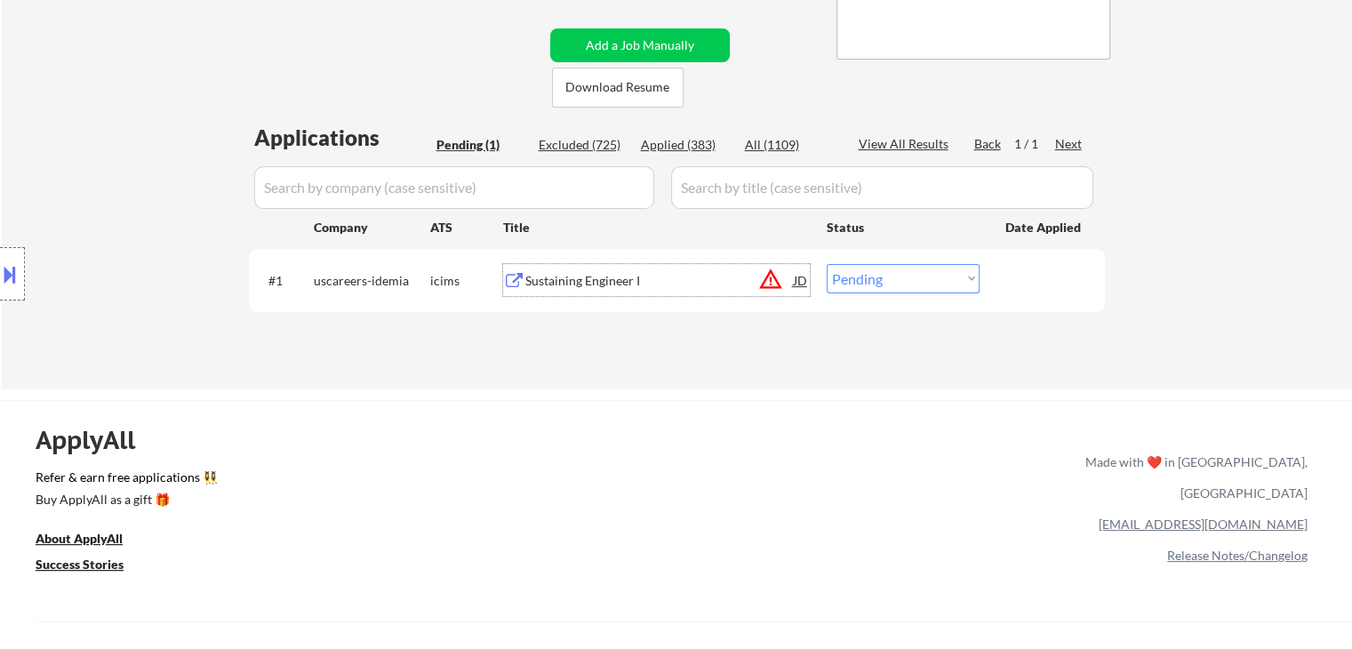
click at [16, 283] on button at bounding box center [10, 274] width 20 height 29
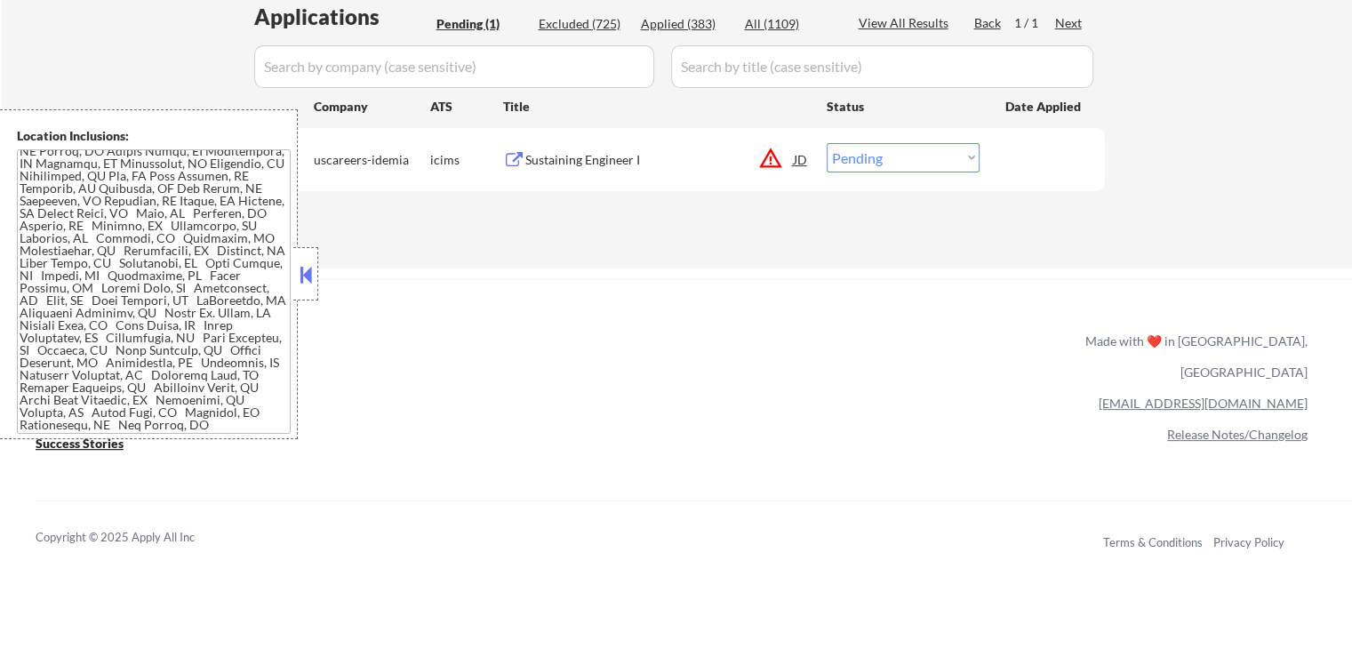
scroll to position [267, 0]
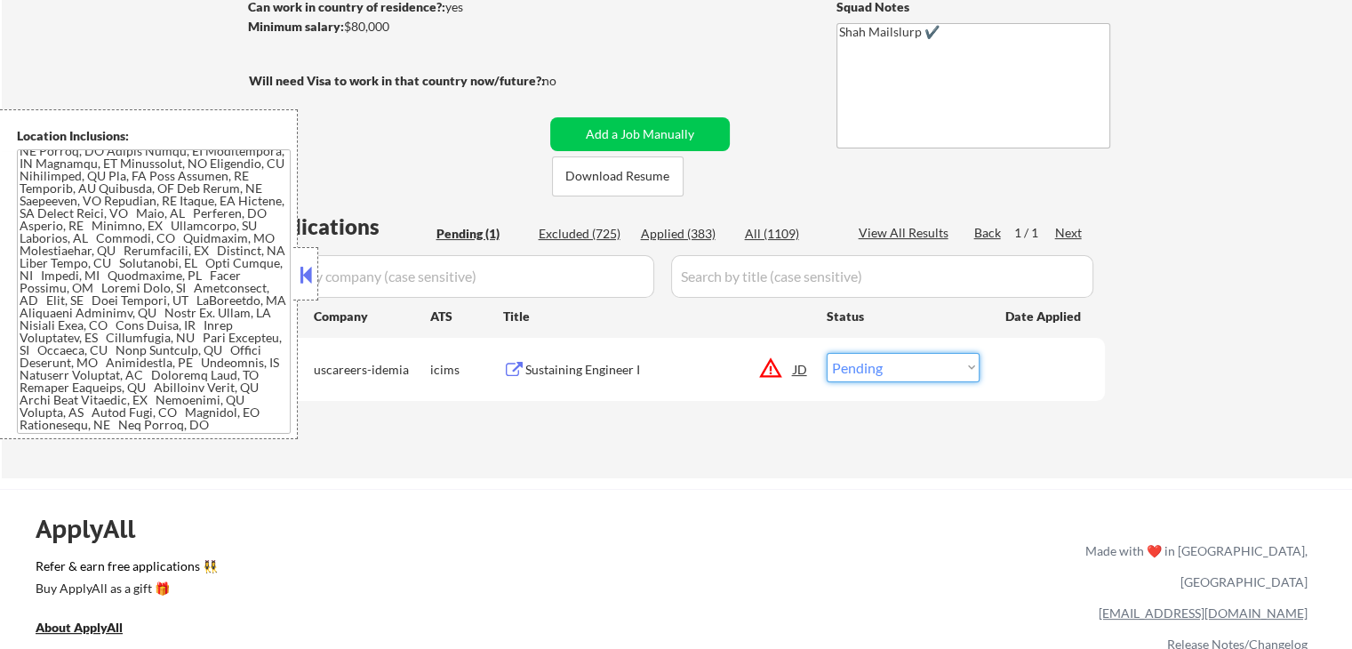
click at [867, 371] on select "Choose an option... Pending Applied Excluded (Questions) Excluded (Expired) Exc…" at bounding box center [903, 367] width 153 height 29
click at [827, 353] on select "Choose an option... Pending Applied Excluded (Questions) Excluded (Expired) Exc…" at bounding box center [903, 367] width 153 height 29
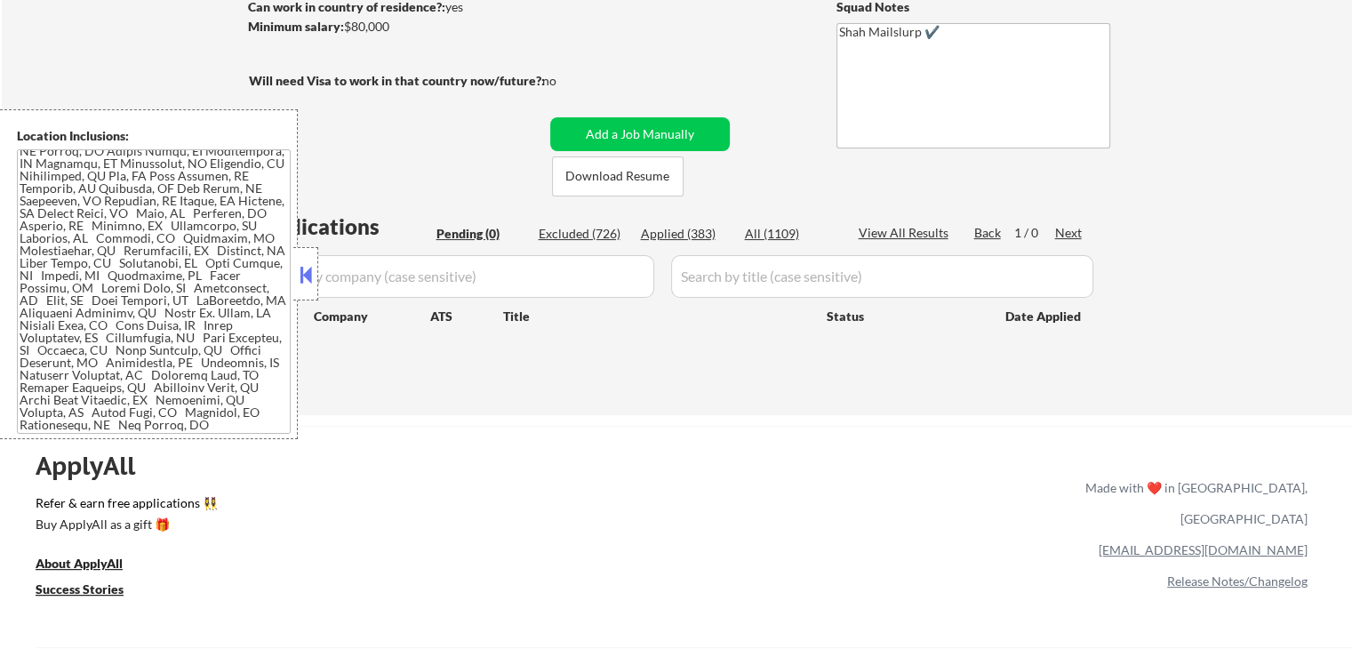
click at [302, 285] on button at bounding box center [306, 274] width 20 height 27
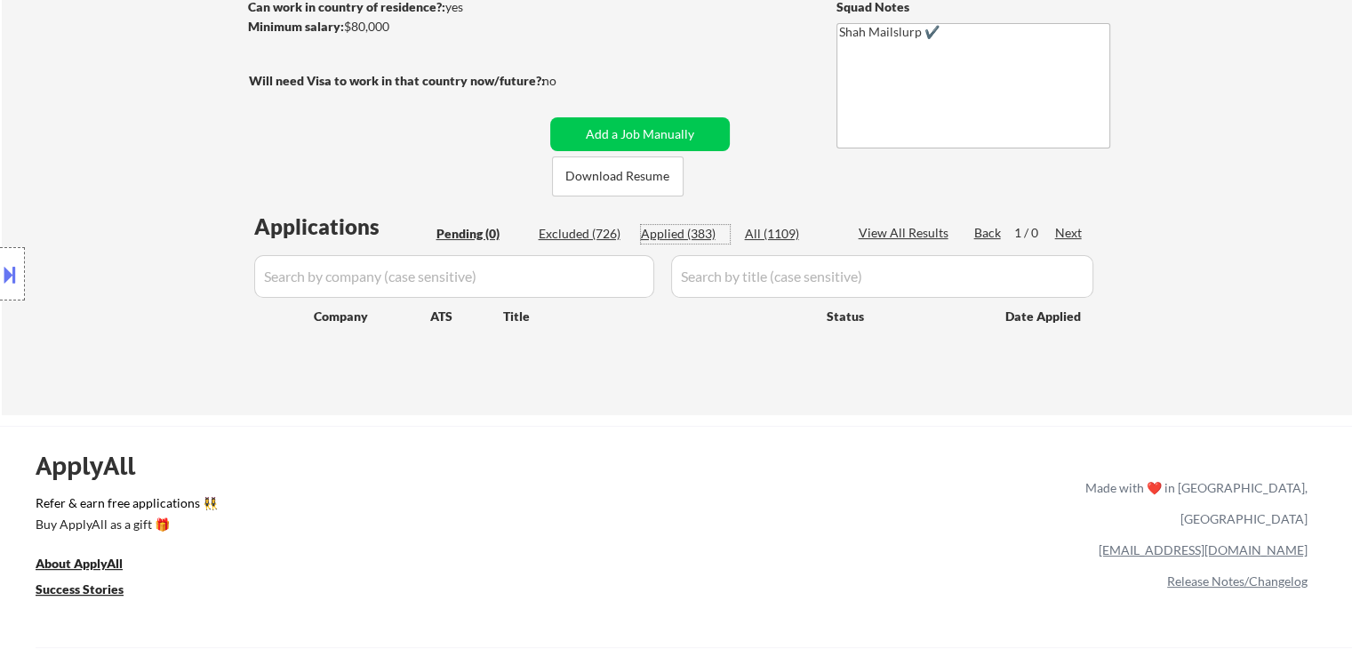
click at [693, 240] on div "Applied (383)" at bounding box center [685, 234] width 89 height 18
select select ""applied""
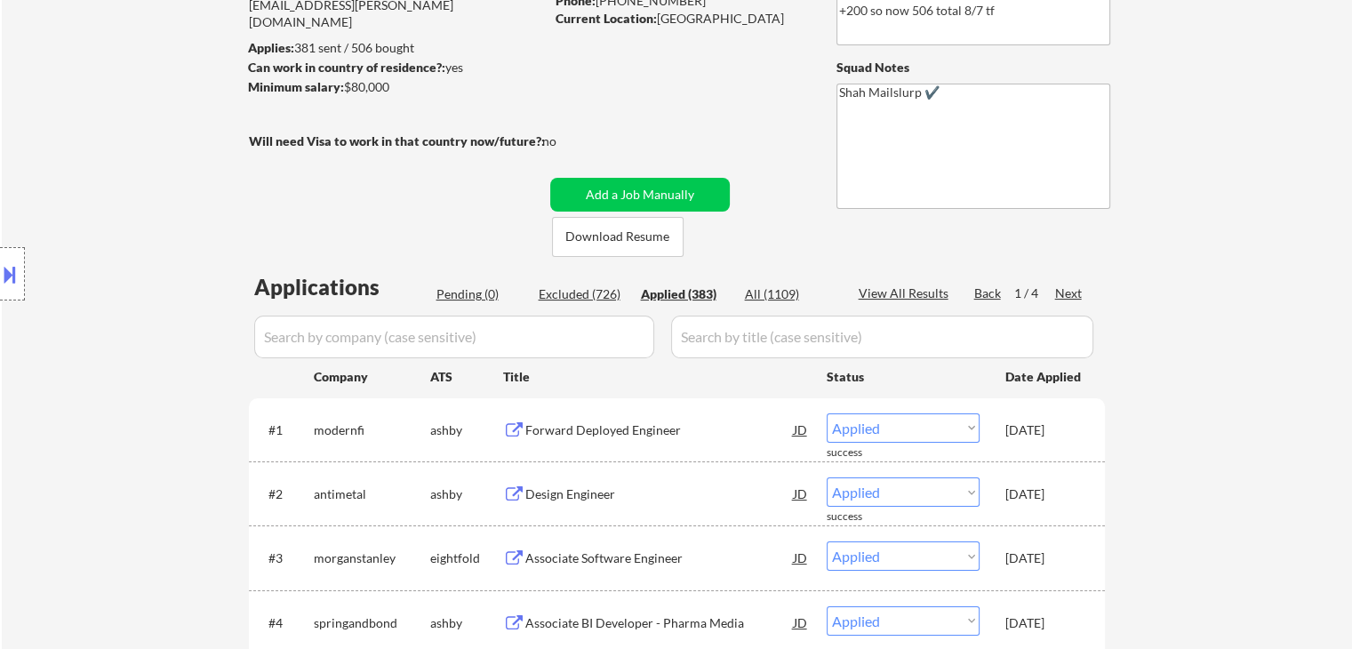
scroll to position [178, 0]
